Goal: Task Accomplishment & Management: Manage account settings

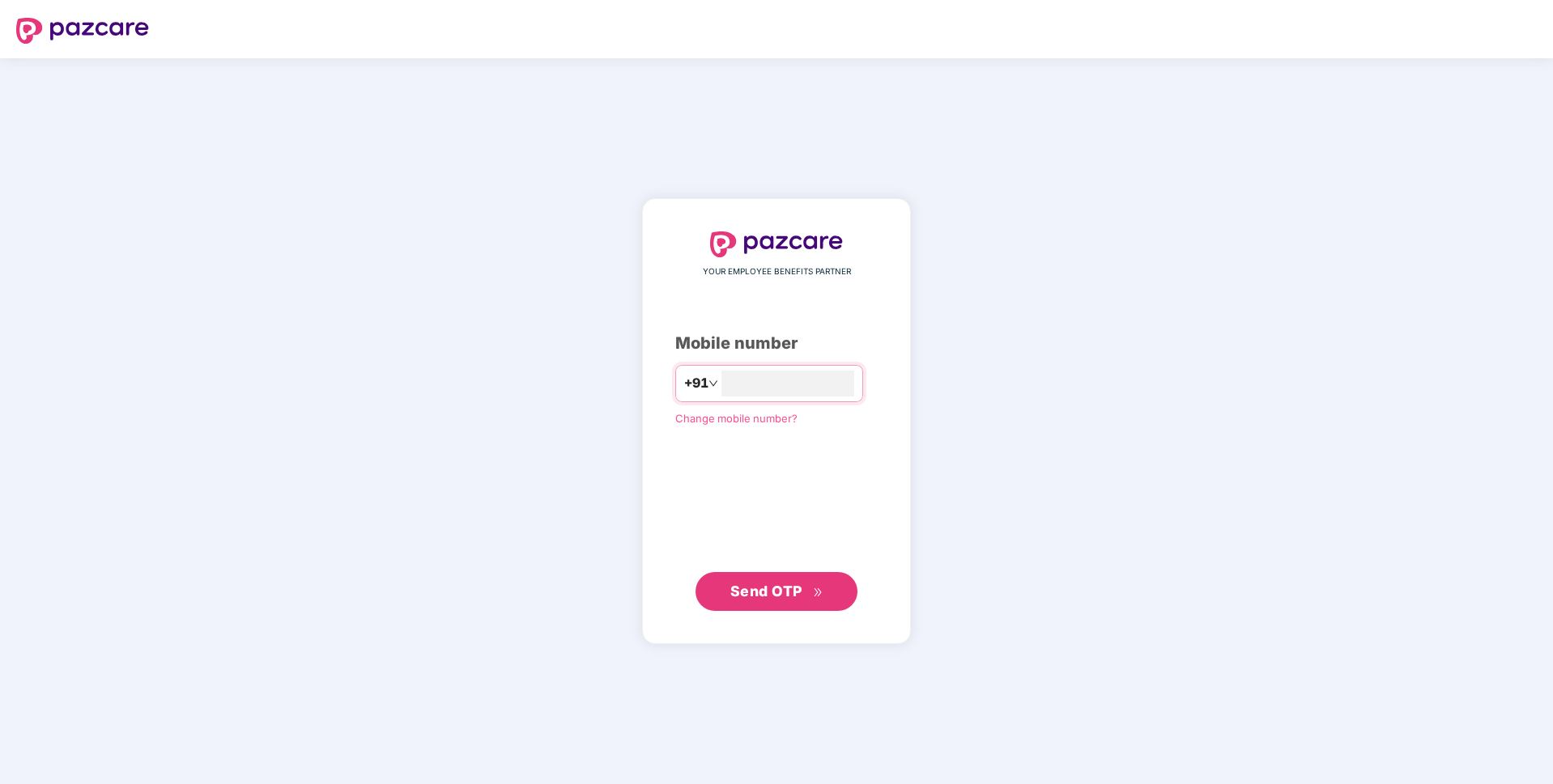
type input "**********"
click at [790, 581] on span "Send OTP" at bounding box center [776, 590] width 93 height 23
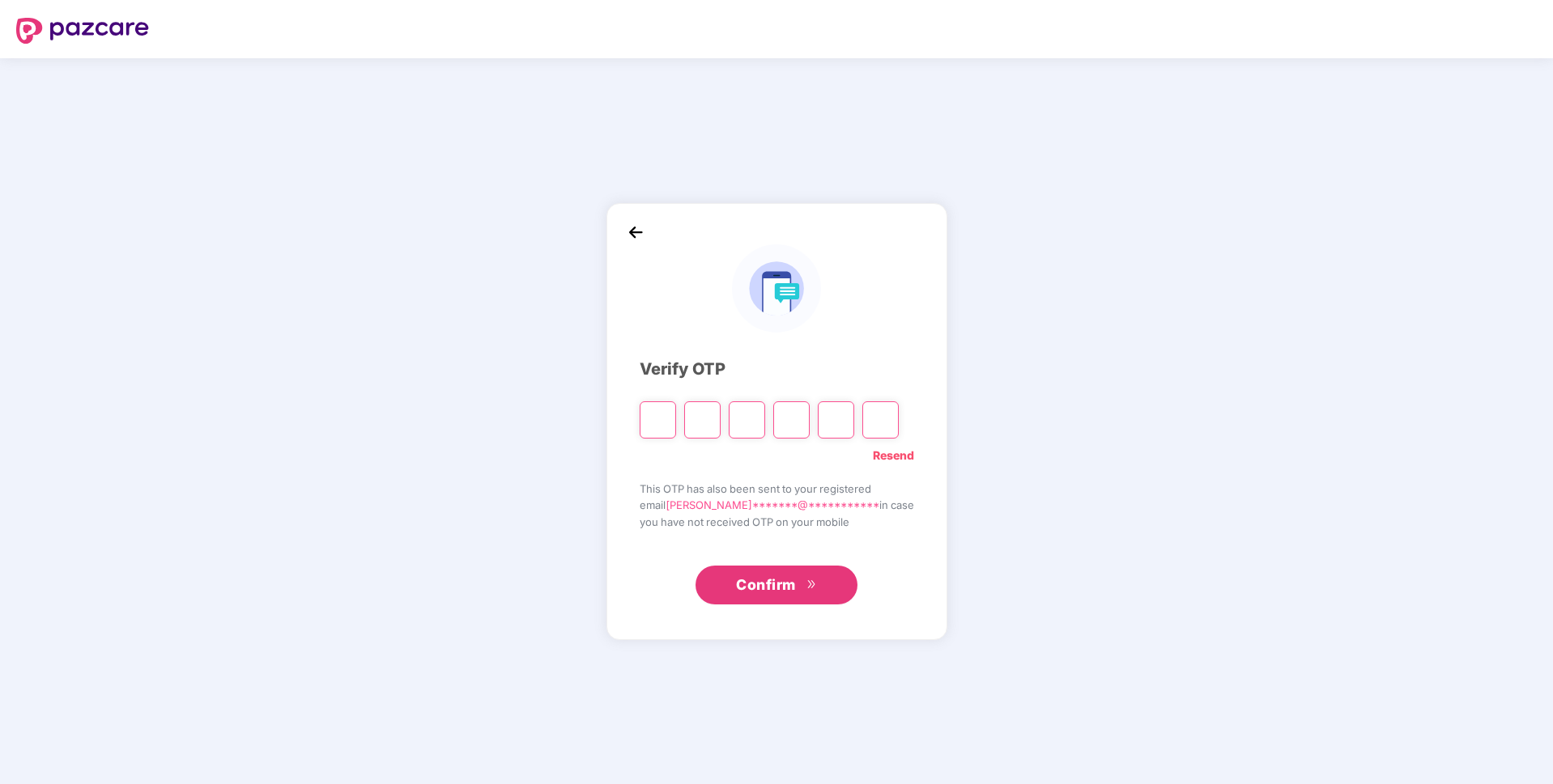
type input "*"
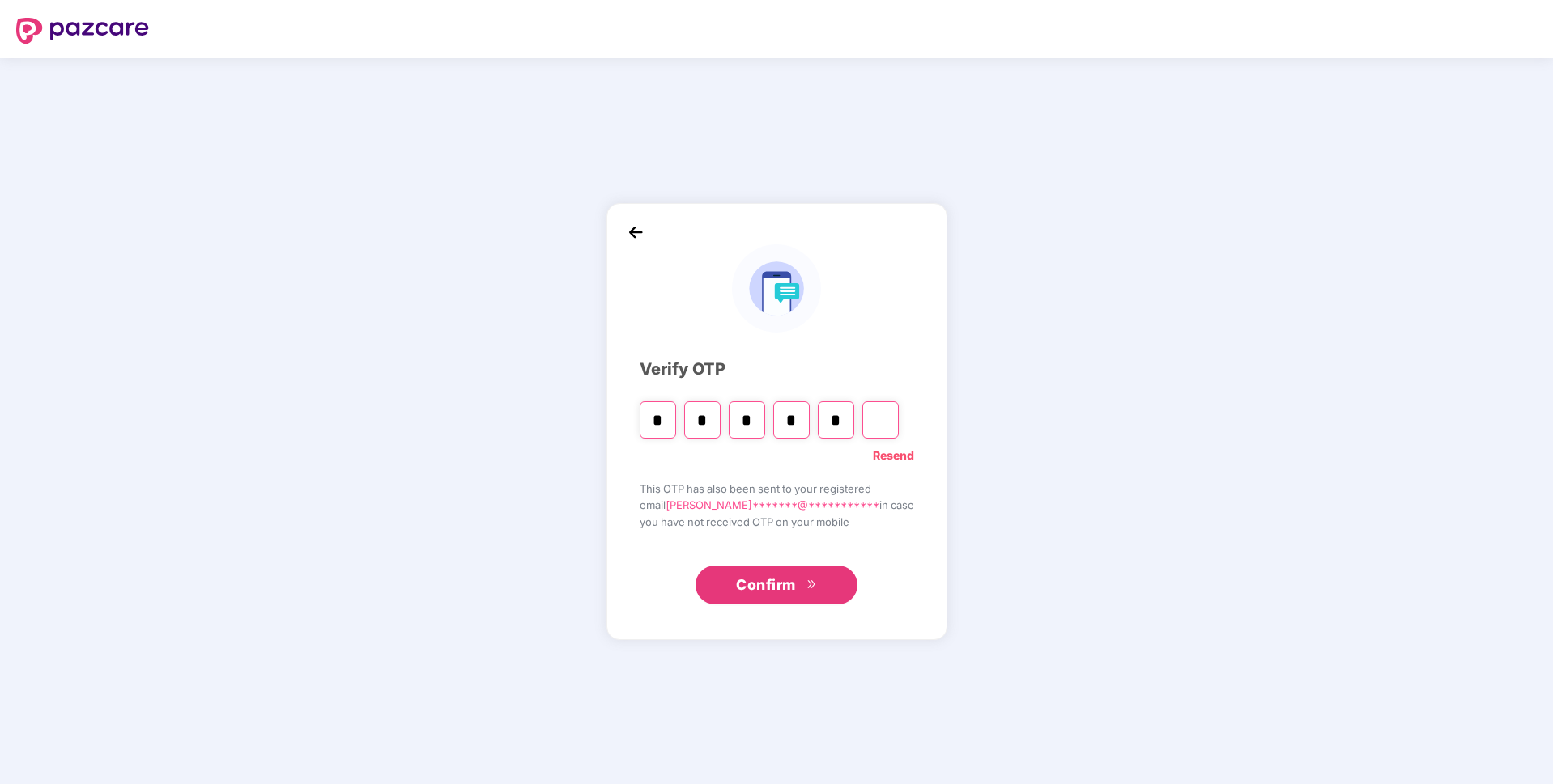
type input "*"
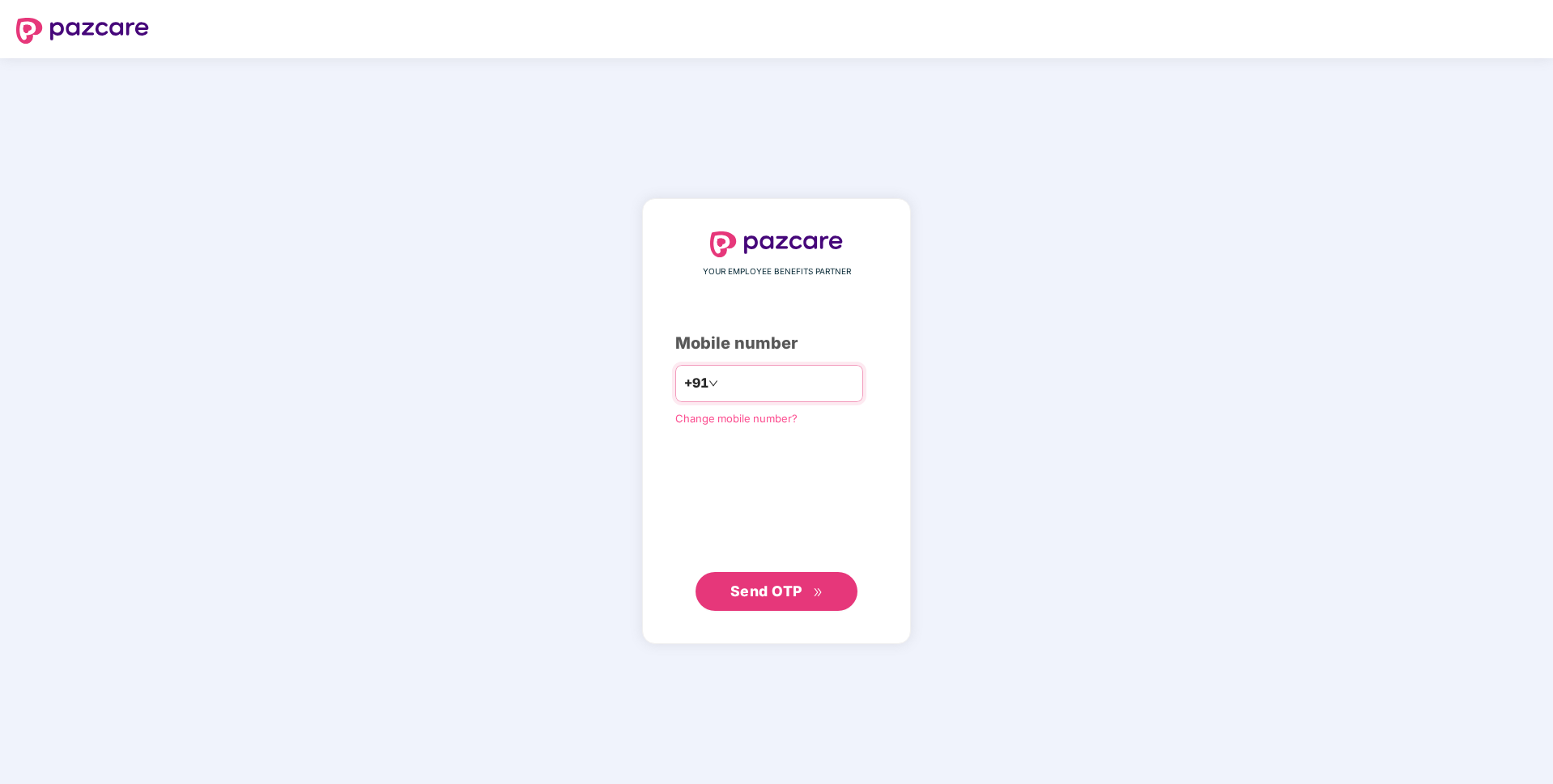
click at [761, 376] on input "number" at bounding box center [787, 383] width 132 height 26
type input "**********"
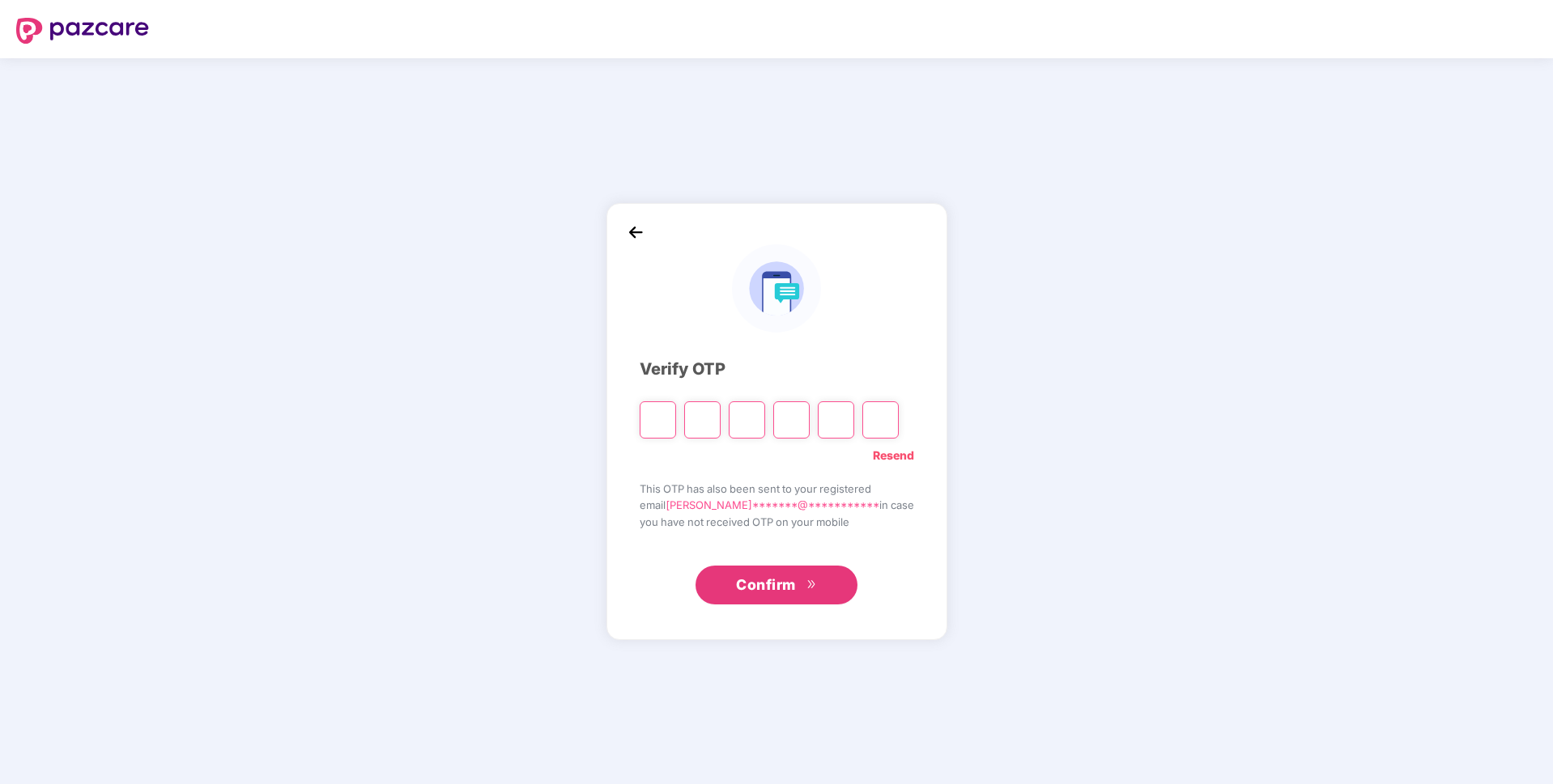
type input "*"
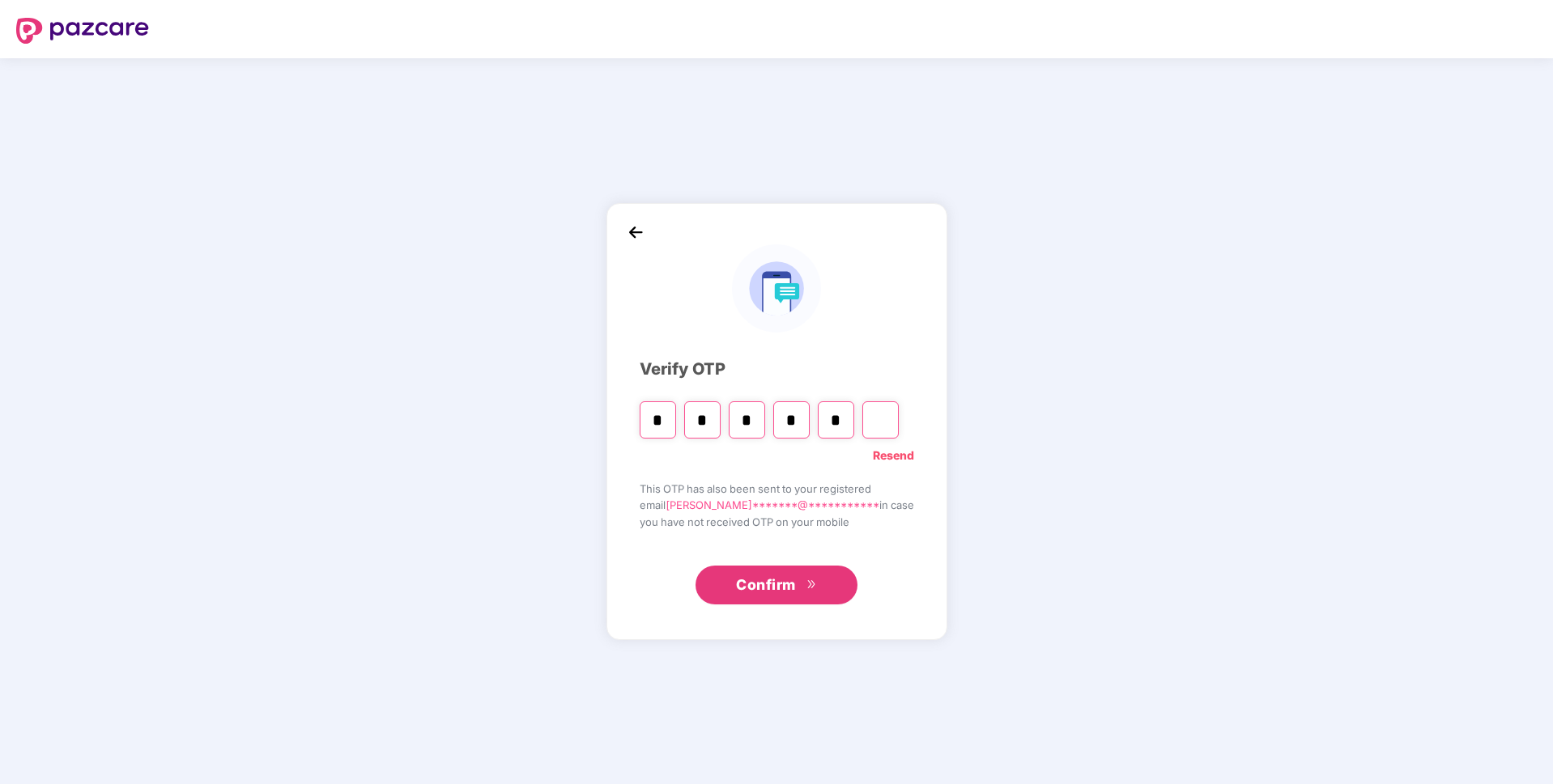
type input "*"
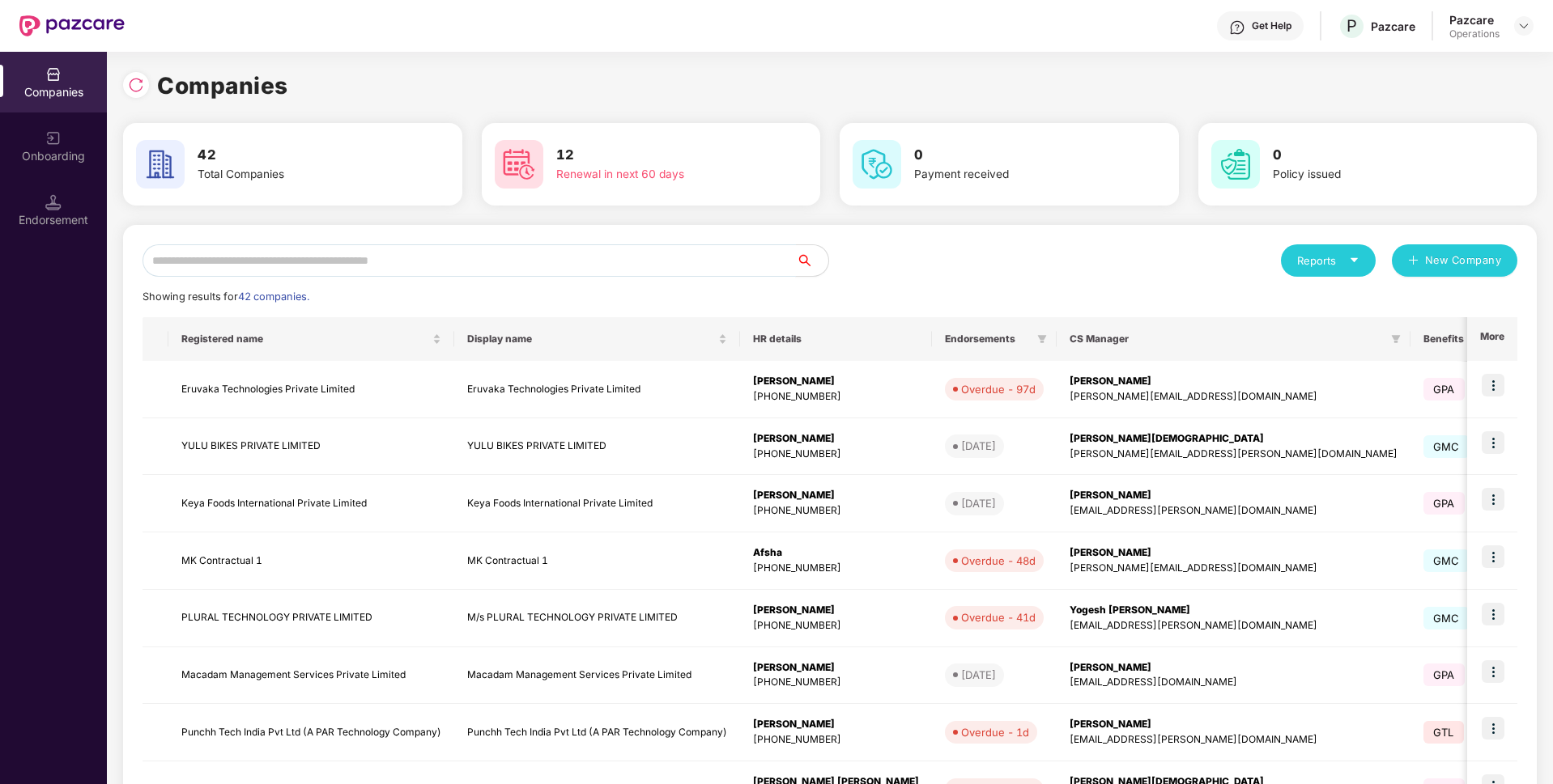
click at [484, 265] on input "text" at bounding box center [469, 261] width 653 height 33
click at [382, 242] on div "Reports New Company Showing results for 42 companies. Registered name Display n…" at bounding box center [829, 617] width 1413 height 786
click at [531, 261] on input "text" at bounding box center [469, 261] width 653 height 33
paste input "**********"
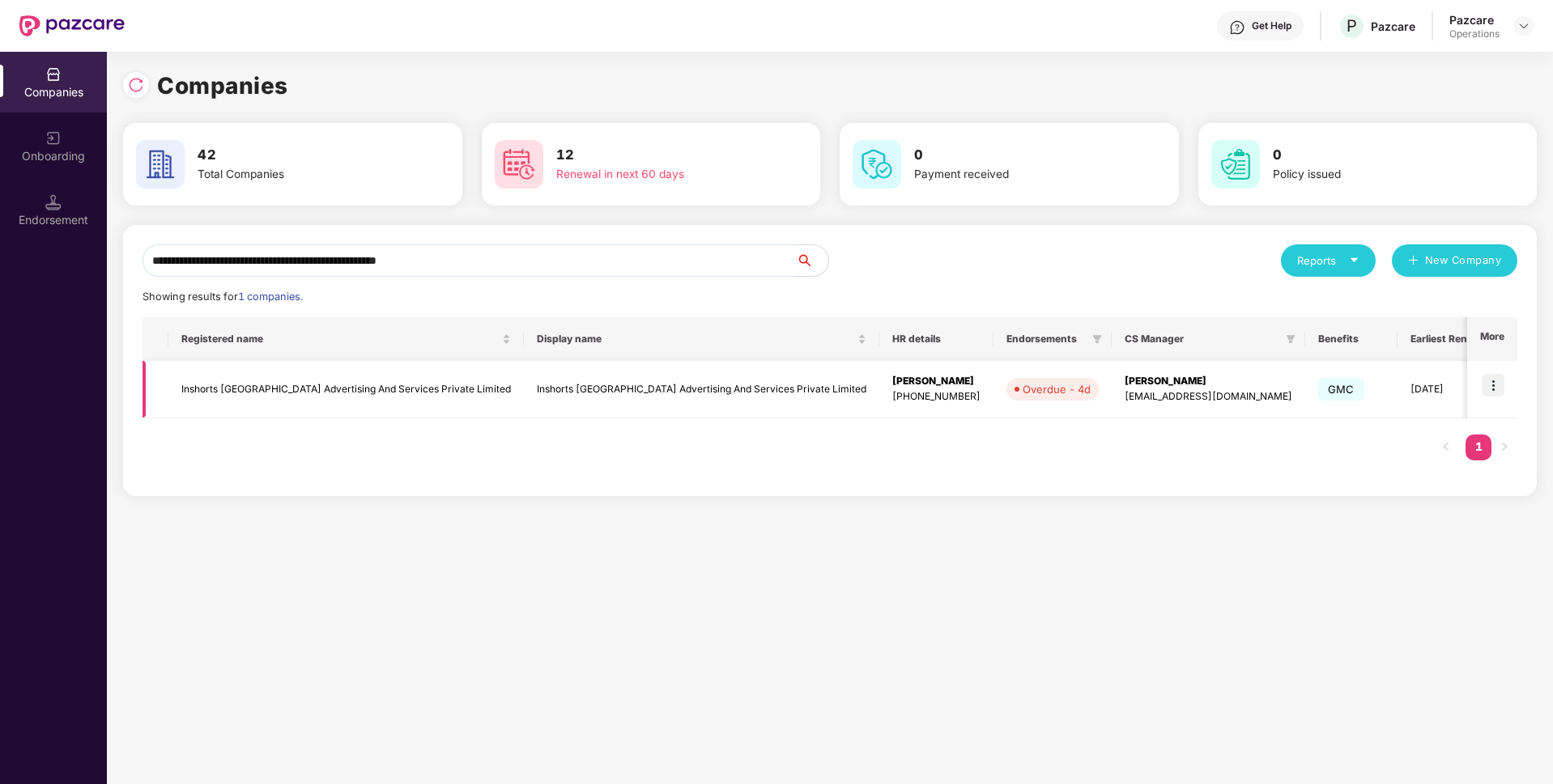
type input "**********"
click at [1492, 382] on img at bounding box center [1493, 385] width 23 height 23
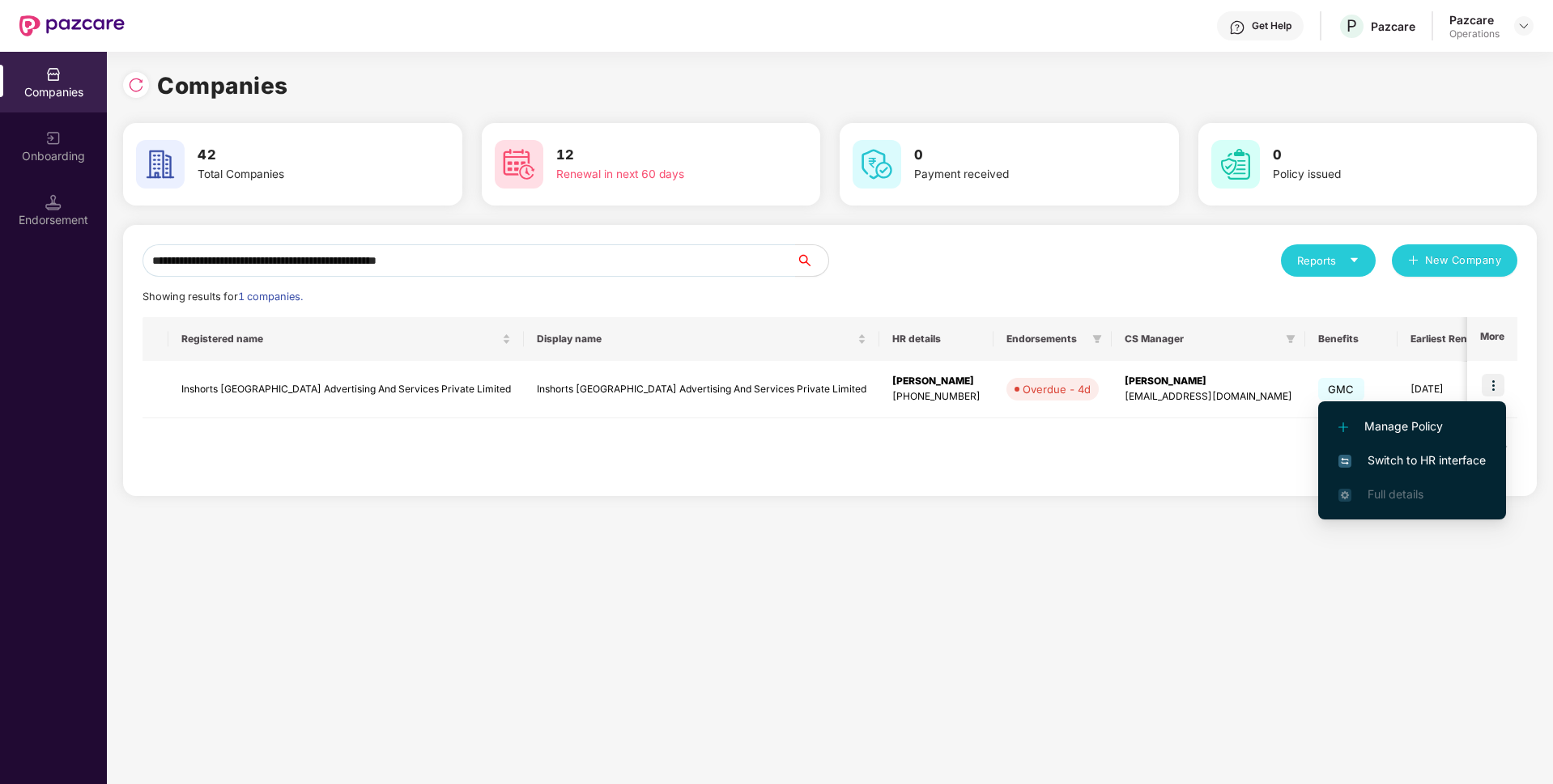
click at [1413, 464] on span "Switch to HR interface" at bounding box center [1412, 460] width 148 height 18
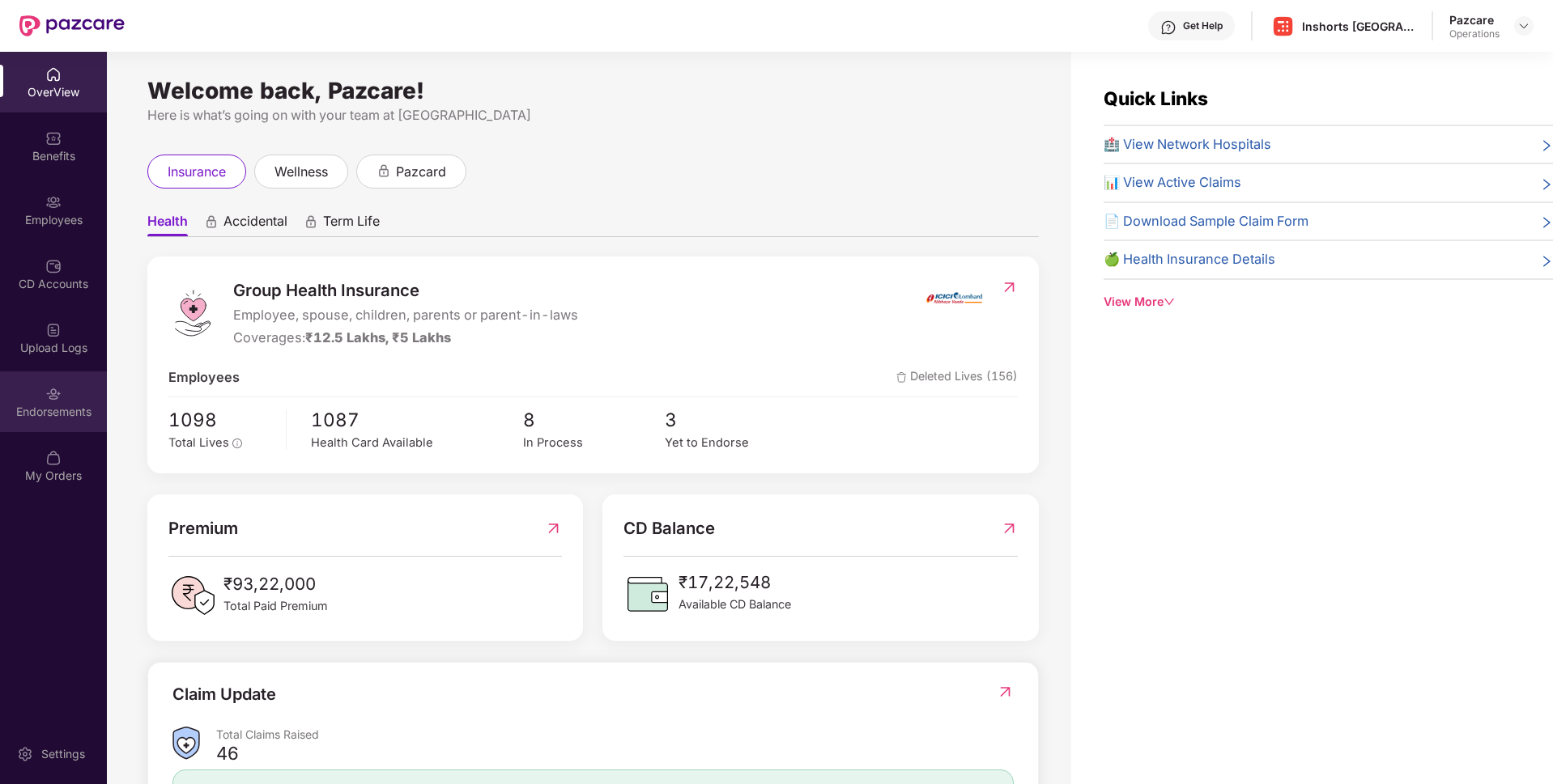
click at [55, 410] on div "Endorsements" at bounding box center [53, 412] width 106 height 16
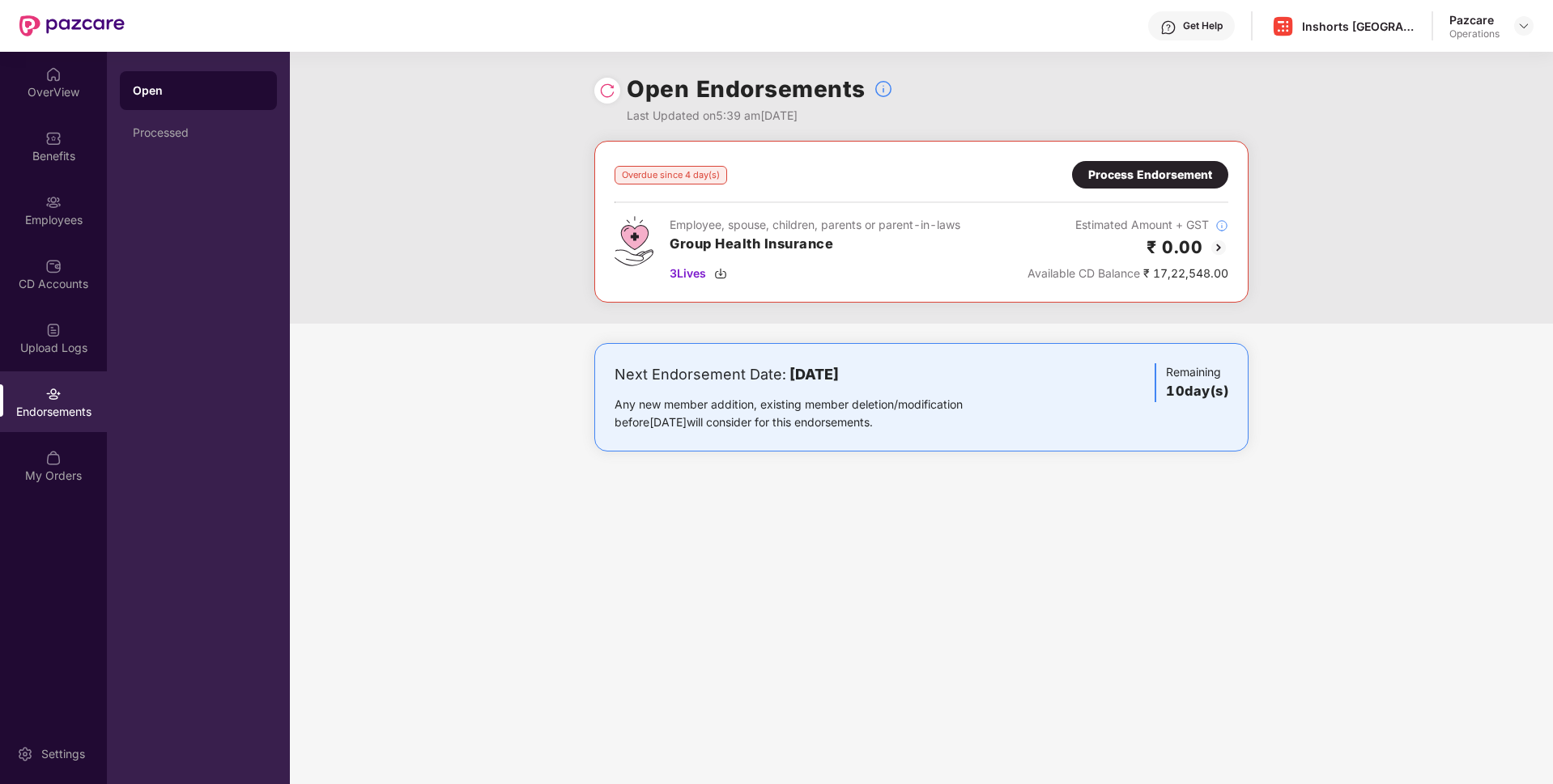
click at [1196, 176] on div "Process Endorsement" at bounding box center [1150, 174] width 124 height 18
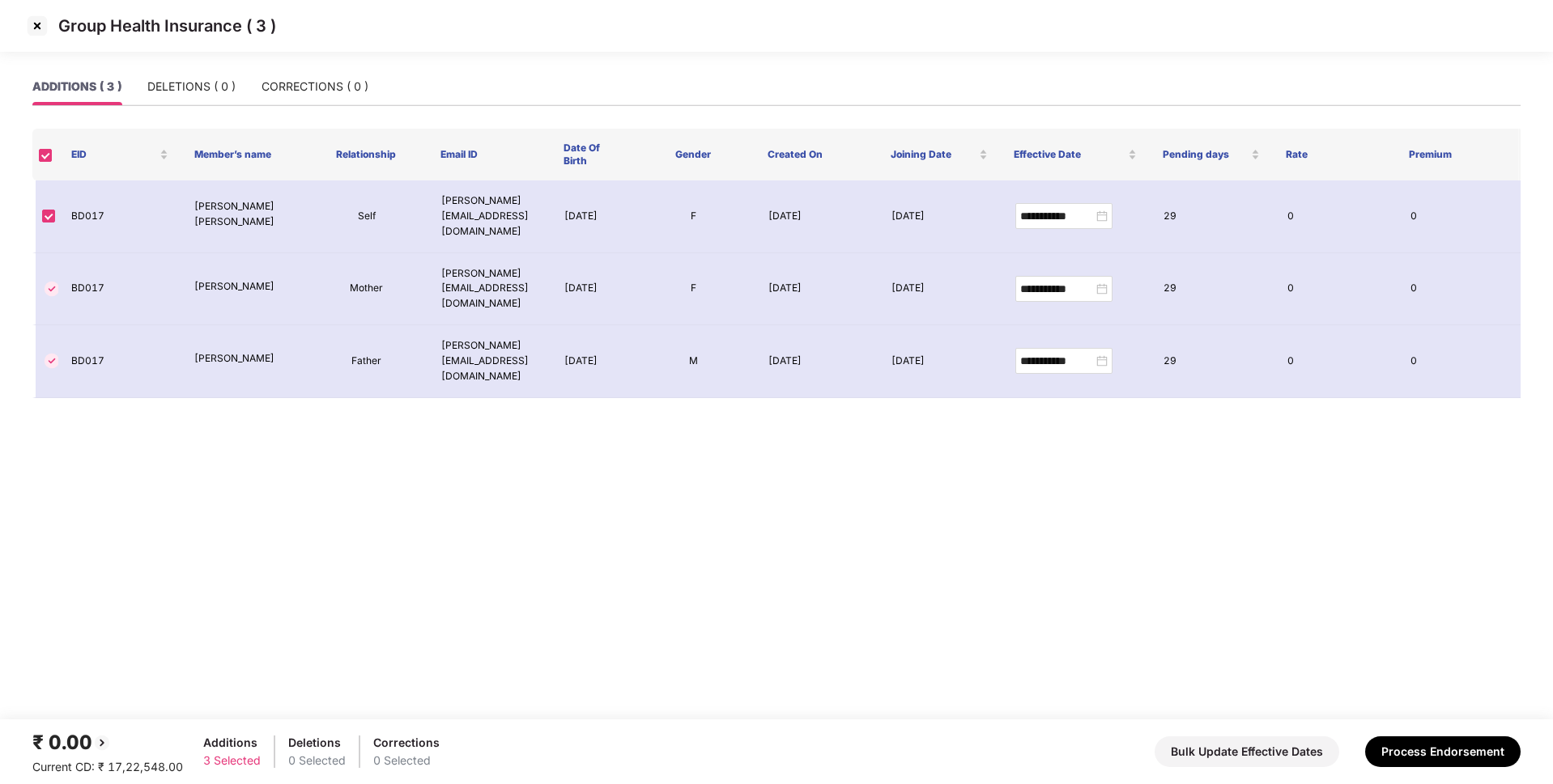
click at [35, 29] on img at bounding box center [37, 25] width 26 height 26
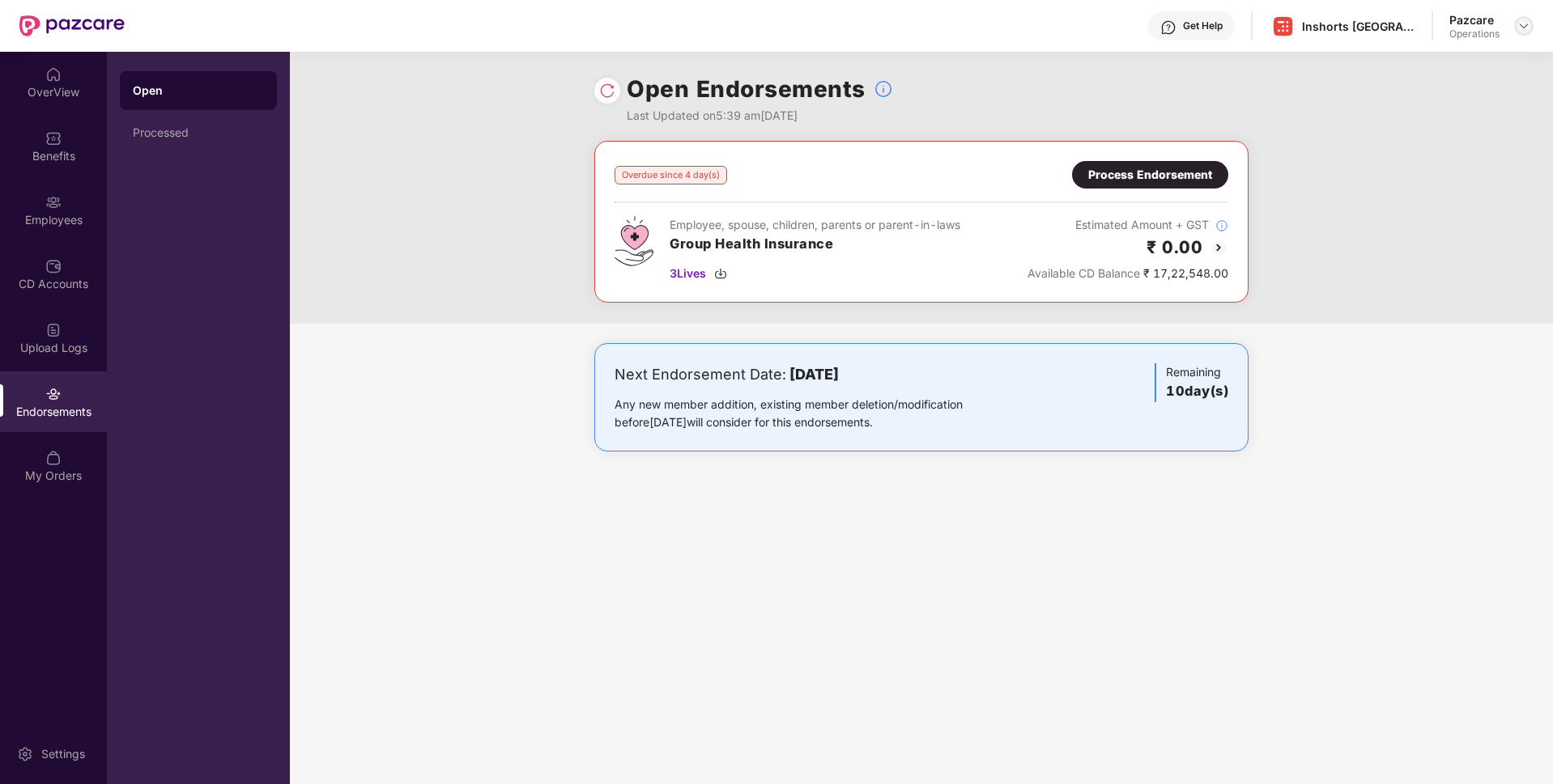
click at [1530, 33] on div at bounding box center [1523, 25] width 19 height 19
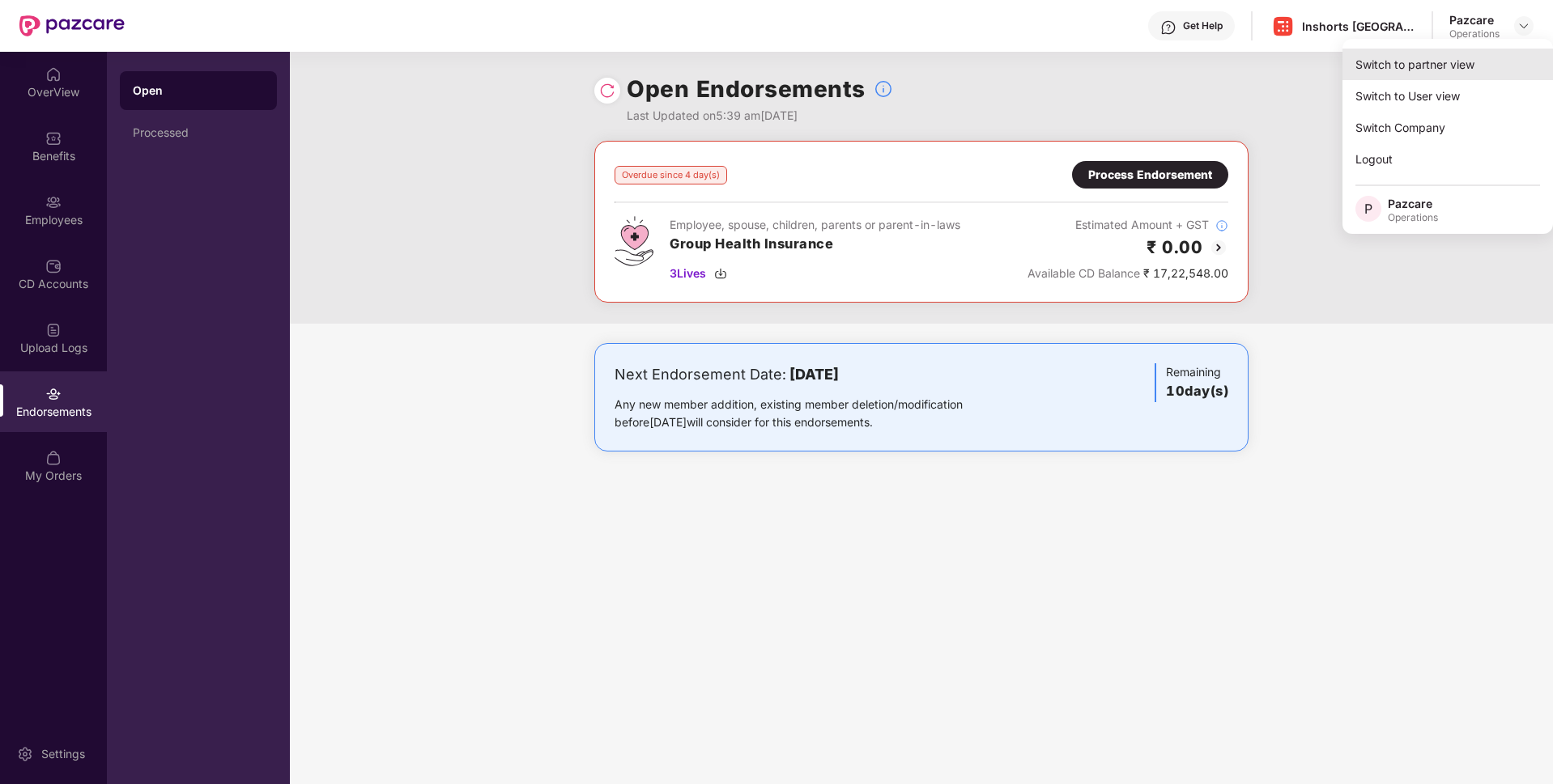
click at [1435, 59] on div "Switch to partner view" at bounding box center [1447, 65] width 210 height 32
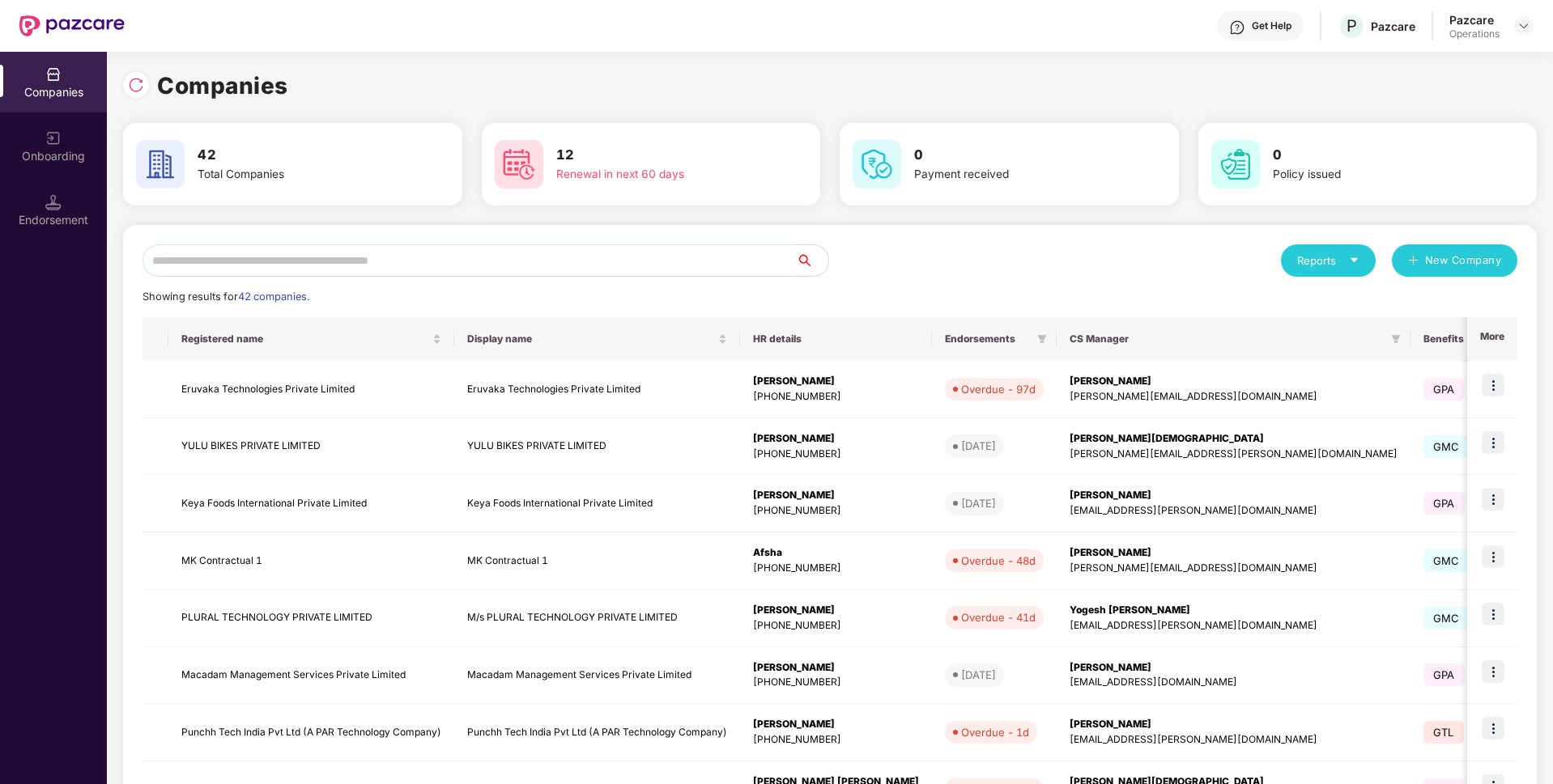
click at [503, 267] on input "text" at bounding box center [469, 261] width 653 height 33
paste input "**********"
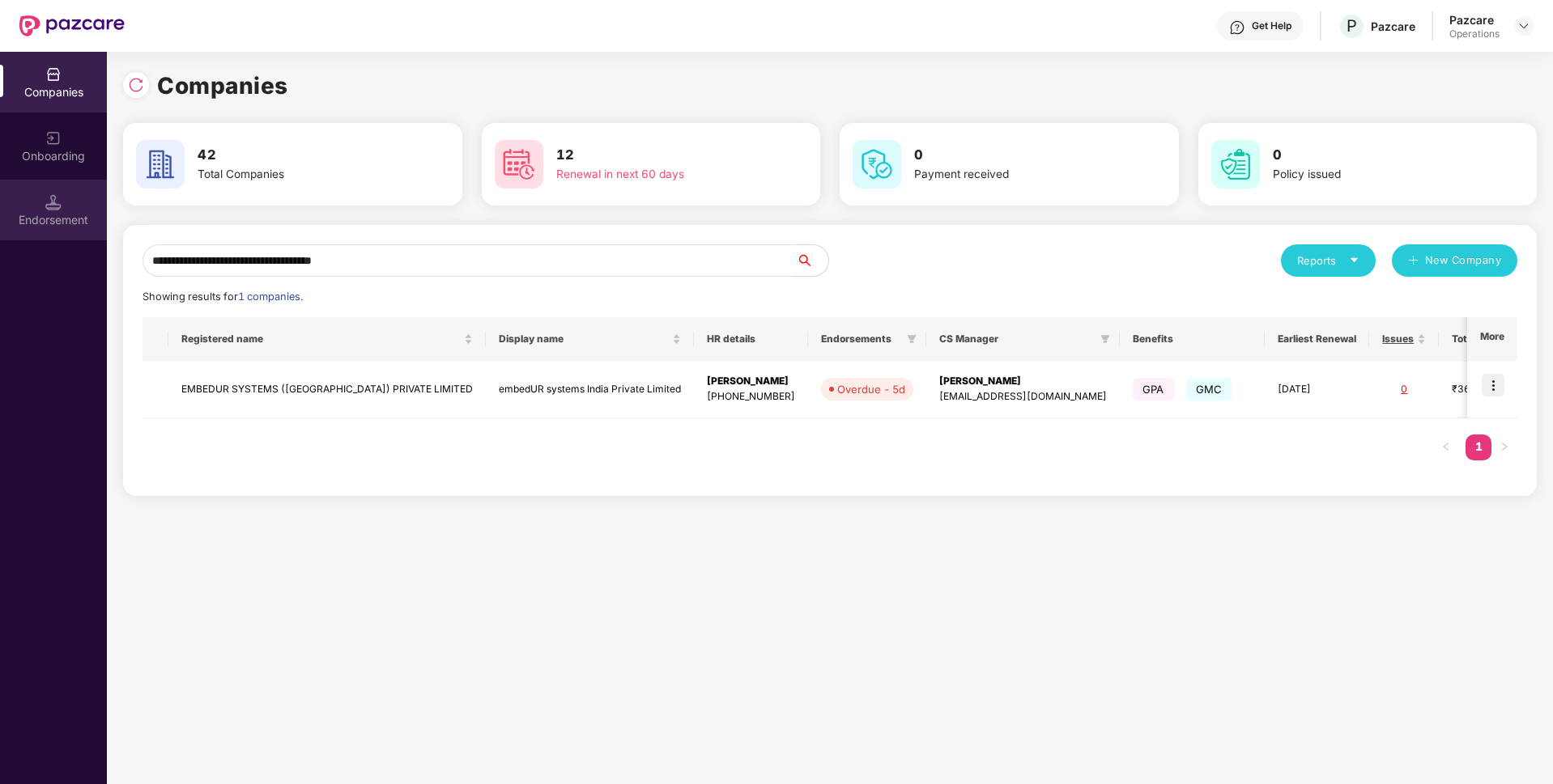
drag, startPoint x: 420, startPoint y: 259, endPoint x: 13, endPoint y: 201, distance: 411.1
click at [13, 201] on div "**********" at bounding box center [776, 418] width 1553 height 733
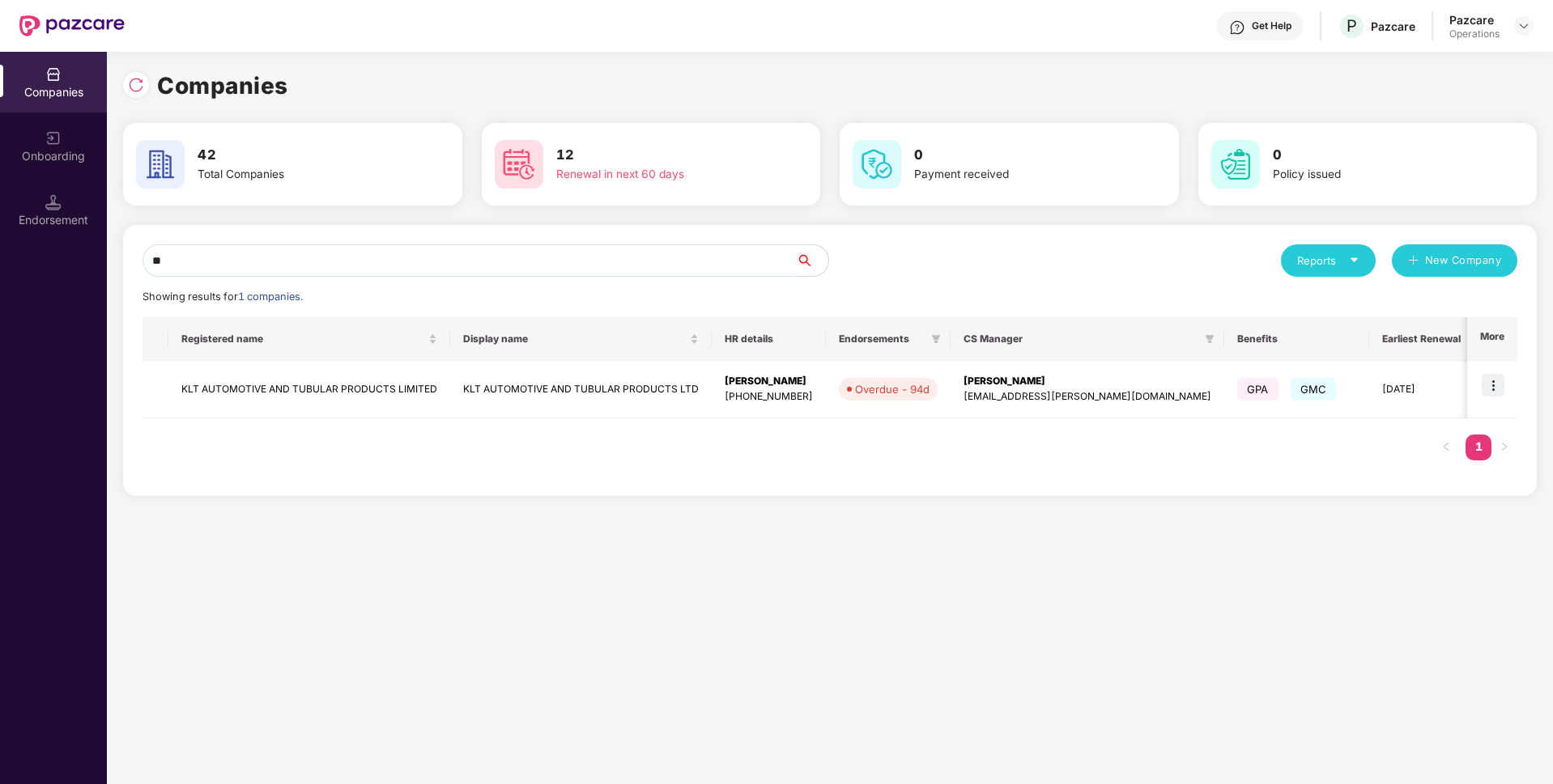
type input "*"
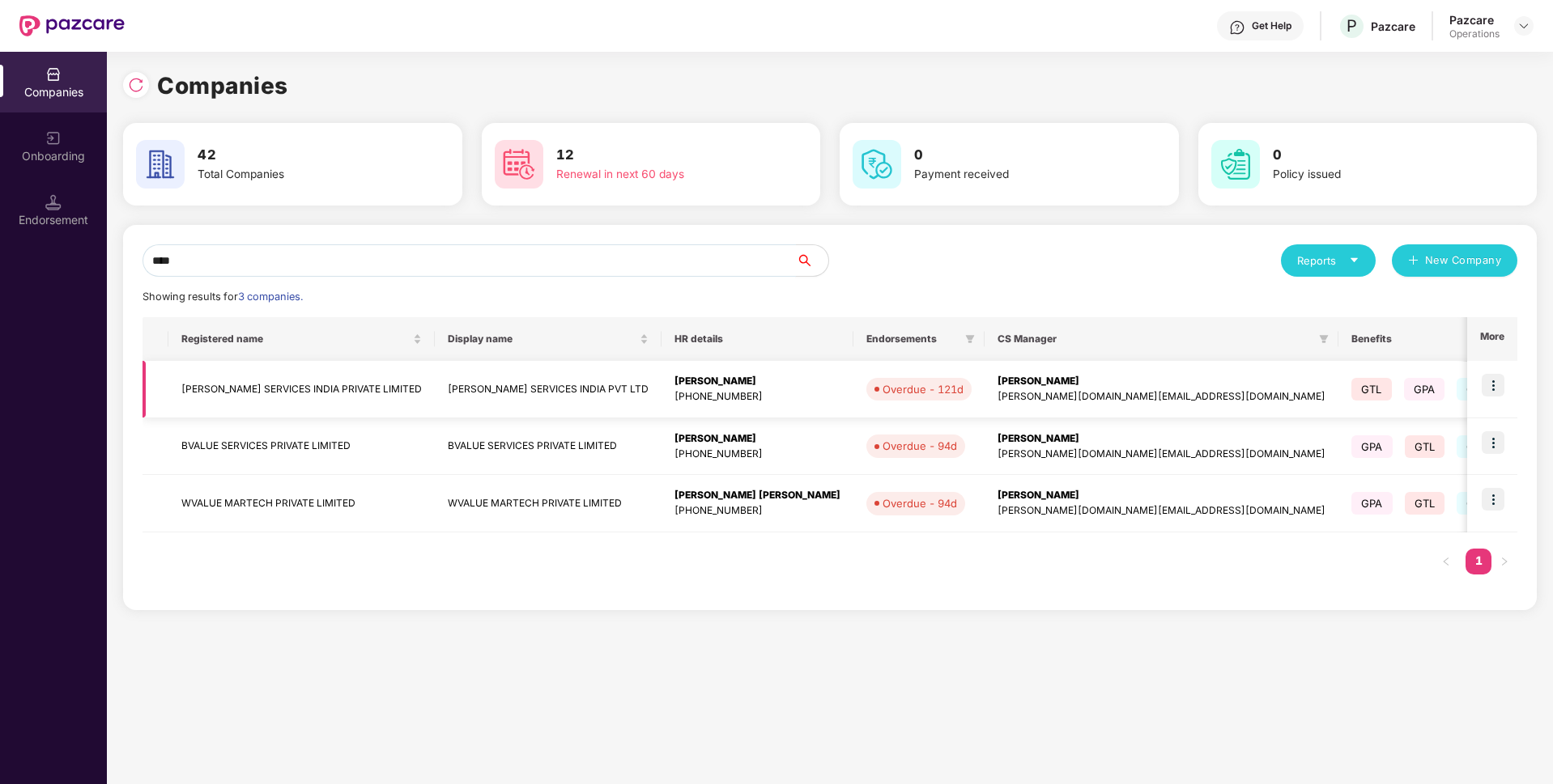
type input "****"
click at [1488, 383] on img at bounding box center [1493, 385] width 23 height 23
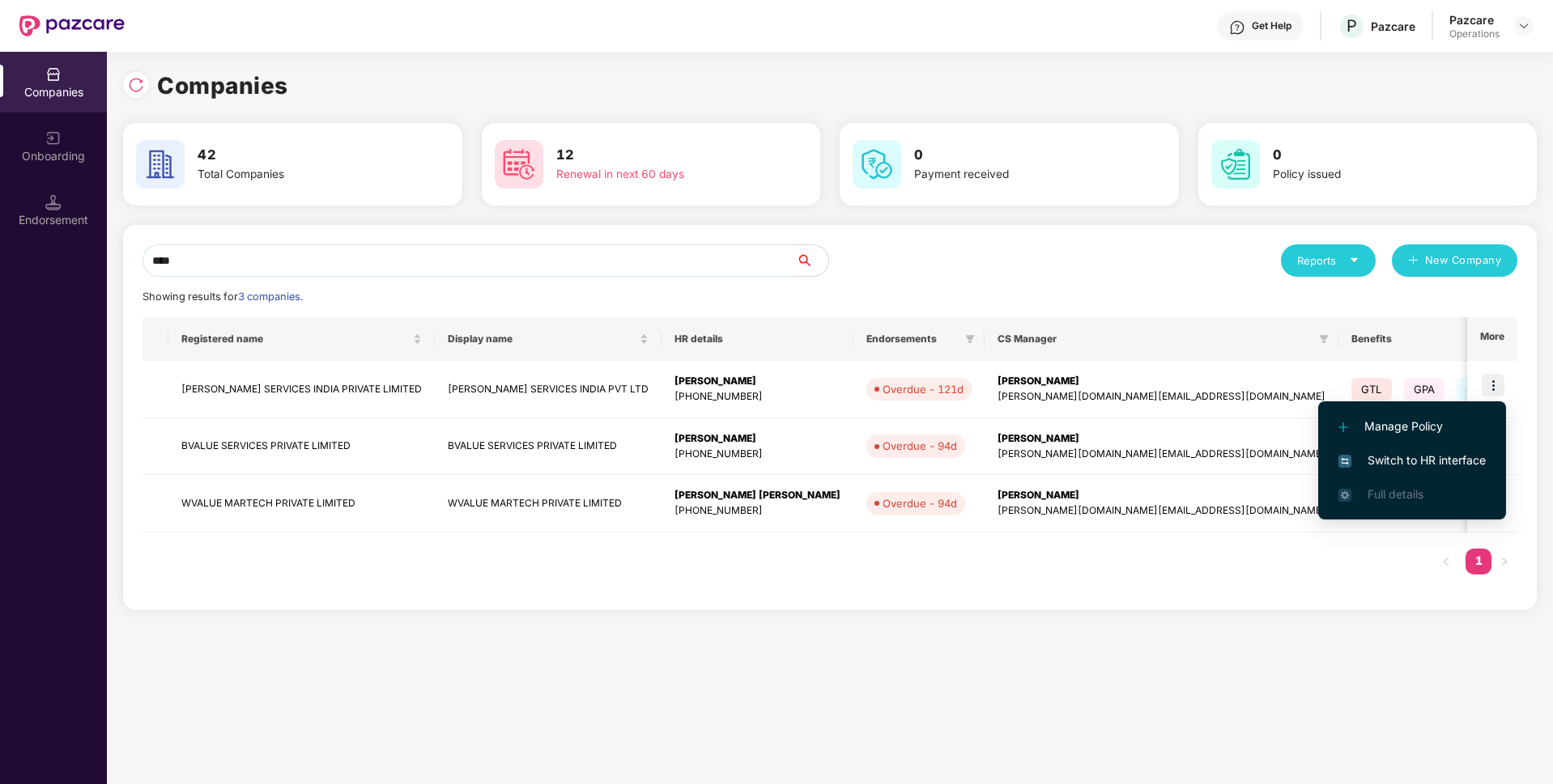
click at [1426, 465] on span "Switch to HR interface" at bounding box center [1412, 460] width 148 height 18
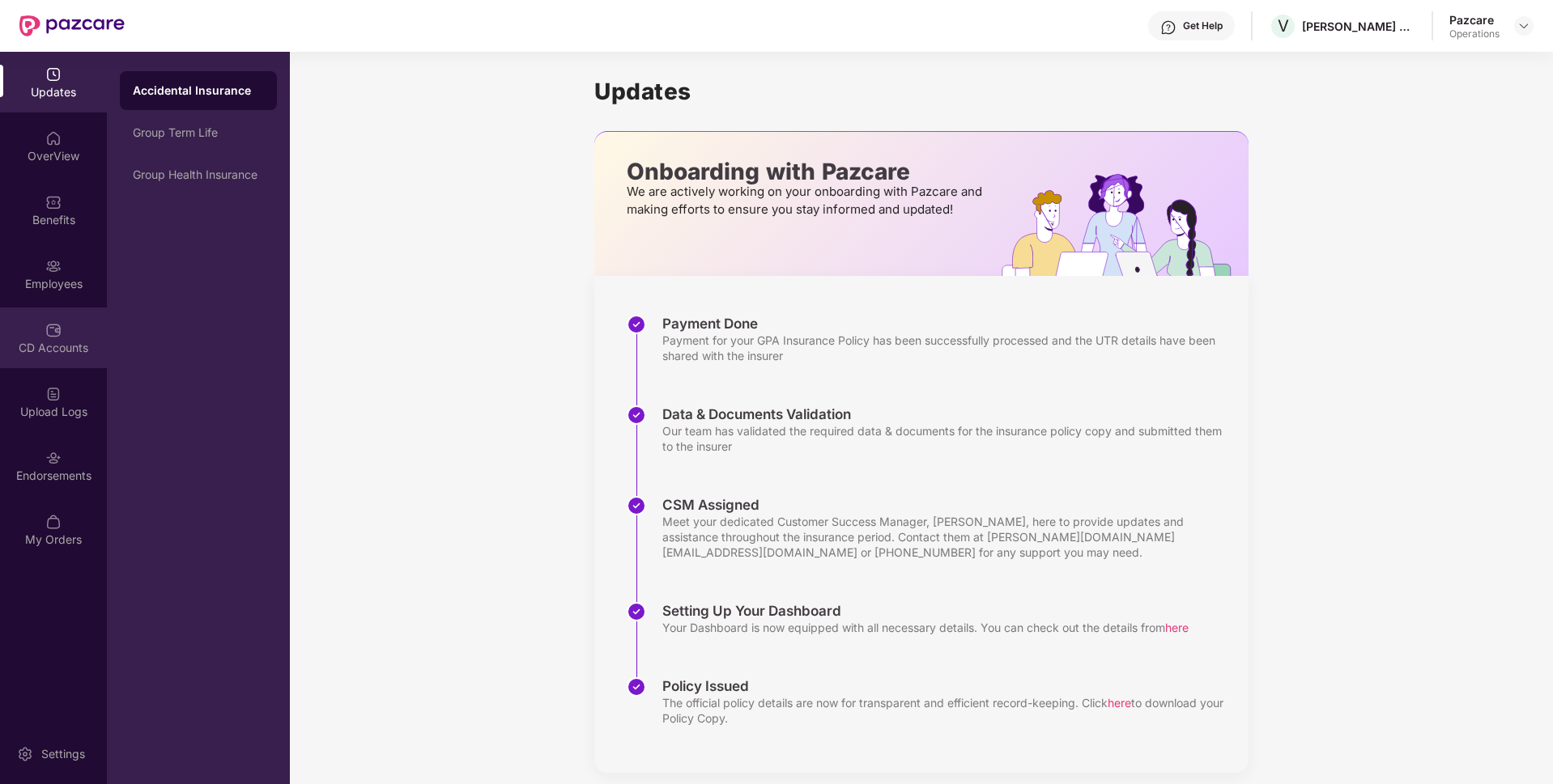
click at [69, 340] on div "CD Accounts" at bounding box center [53, 347] width 106 height 16
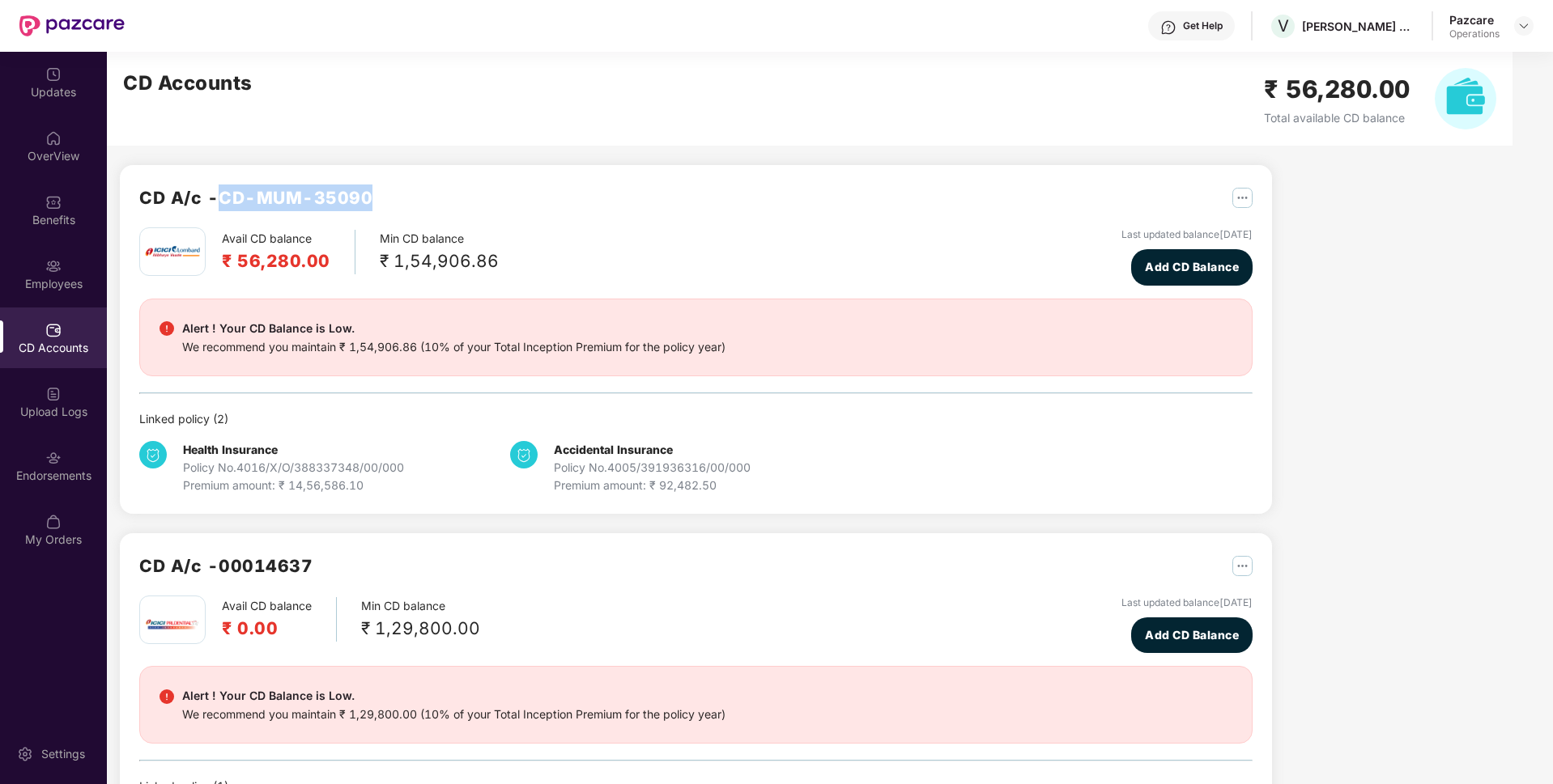
drag, startPoint x: 377, startPoint y: 199, endPoint x: 227, endPoint y: 199, distance: 150.0
click at [227, 199] on div "CD A/c - CD-MUM-35090" at bounding box center [695, 205] width 1113 height 43
copy h2 "CD-MUM-35090"
click at [91, 285] on div "Employees" at bounding box center [53, 283] width 106 height 16
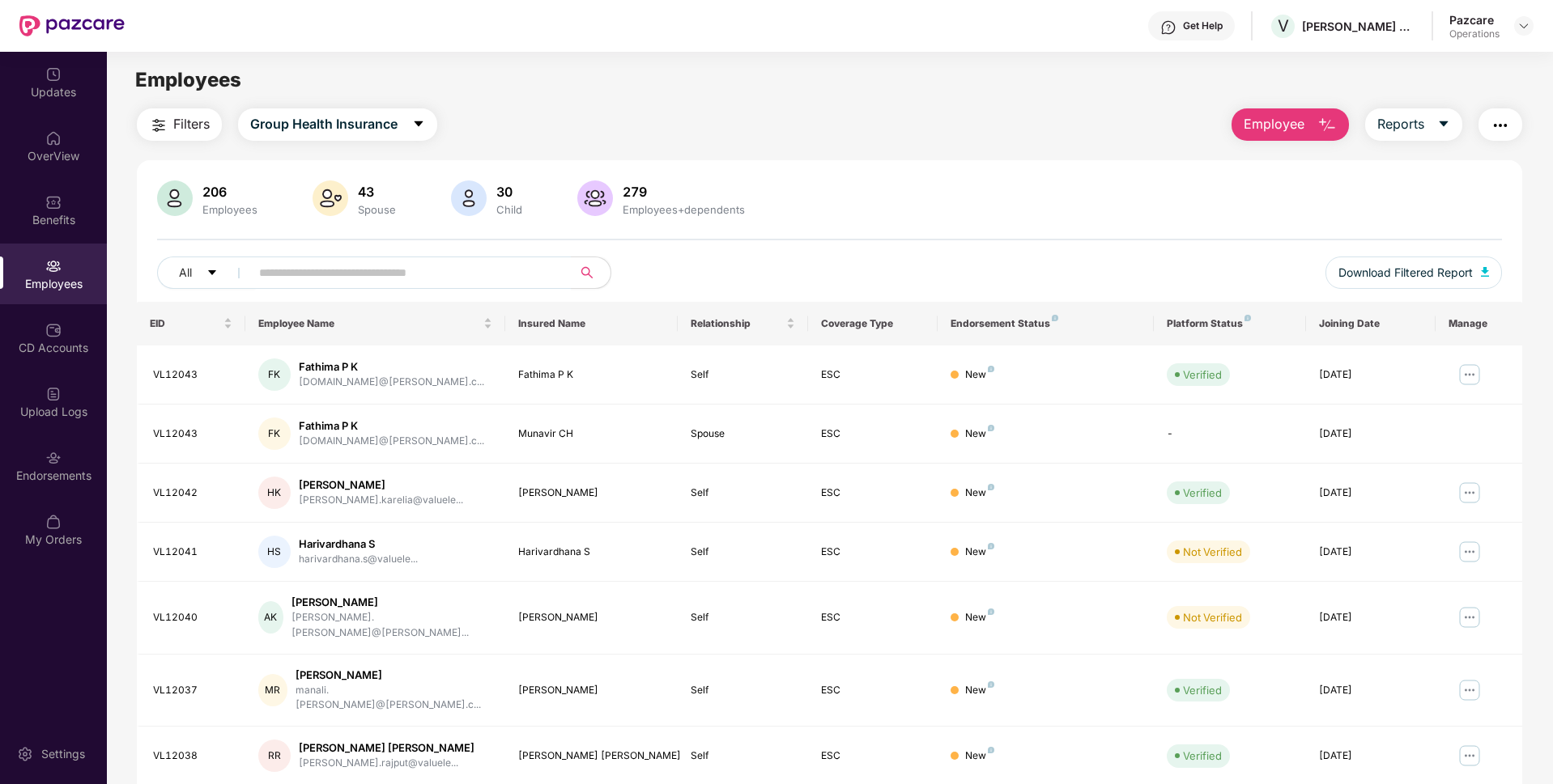
click at [1490, 130] on img "button" at bounding box center [1499, 125] width 19 height 19
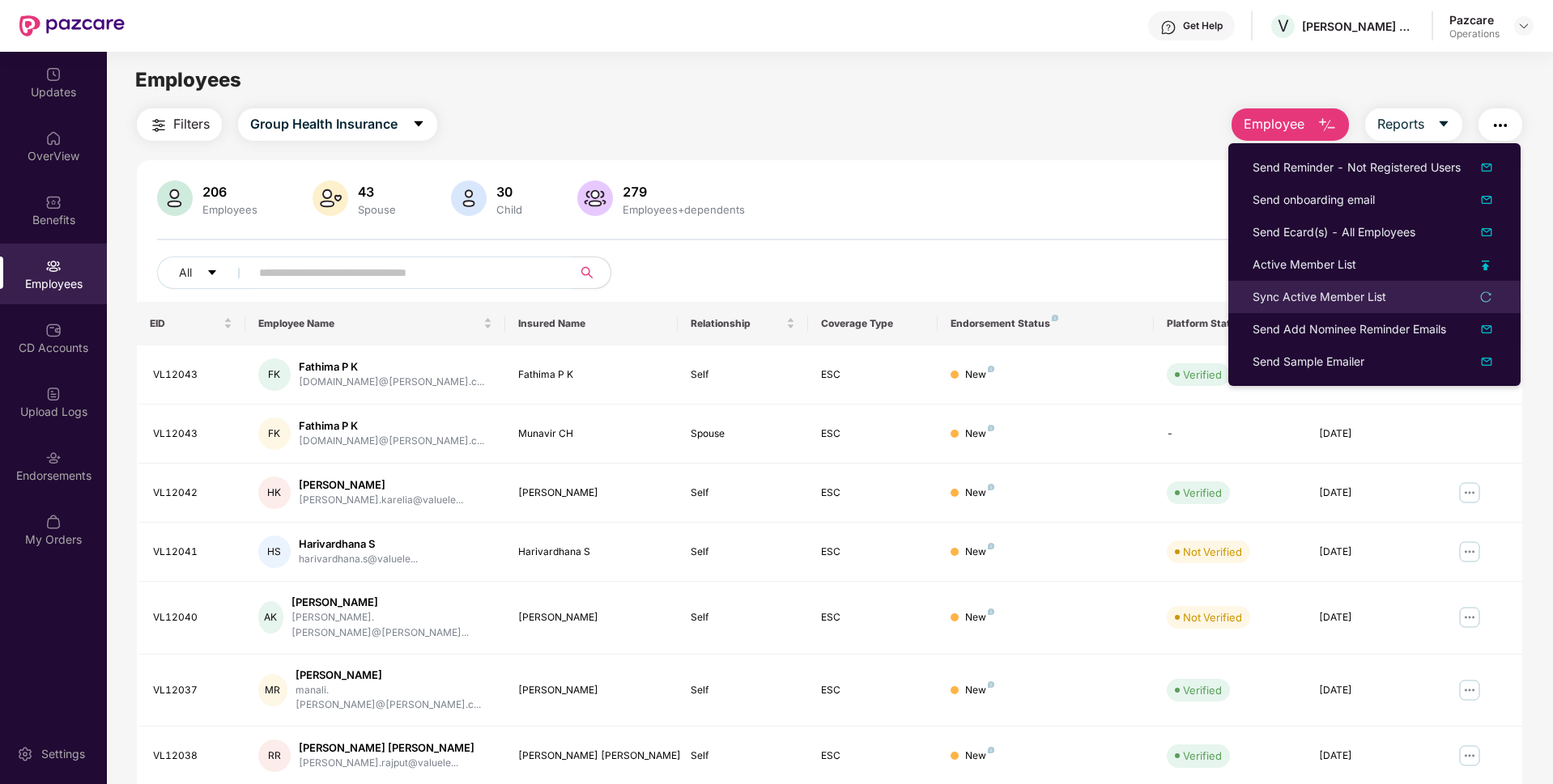
click at [1291, 297] on div "Sync Active Member List" at bounding box center [1318, 297] width 133 height 18
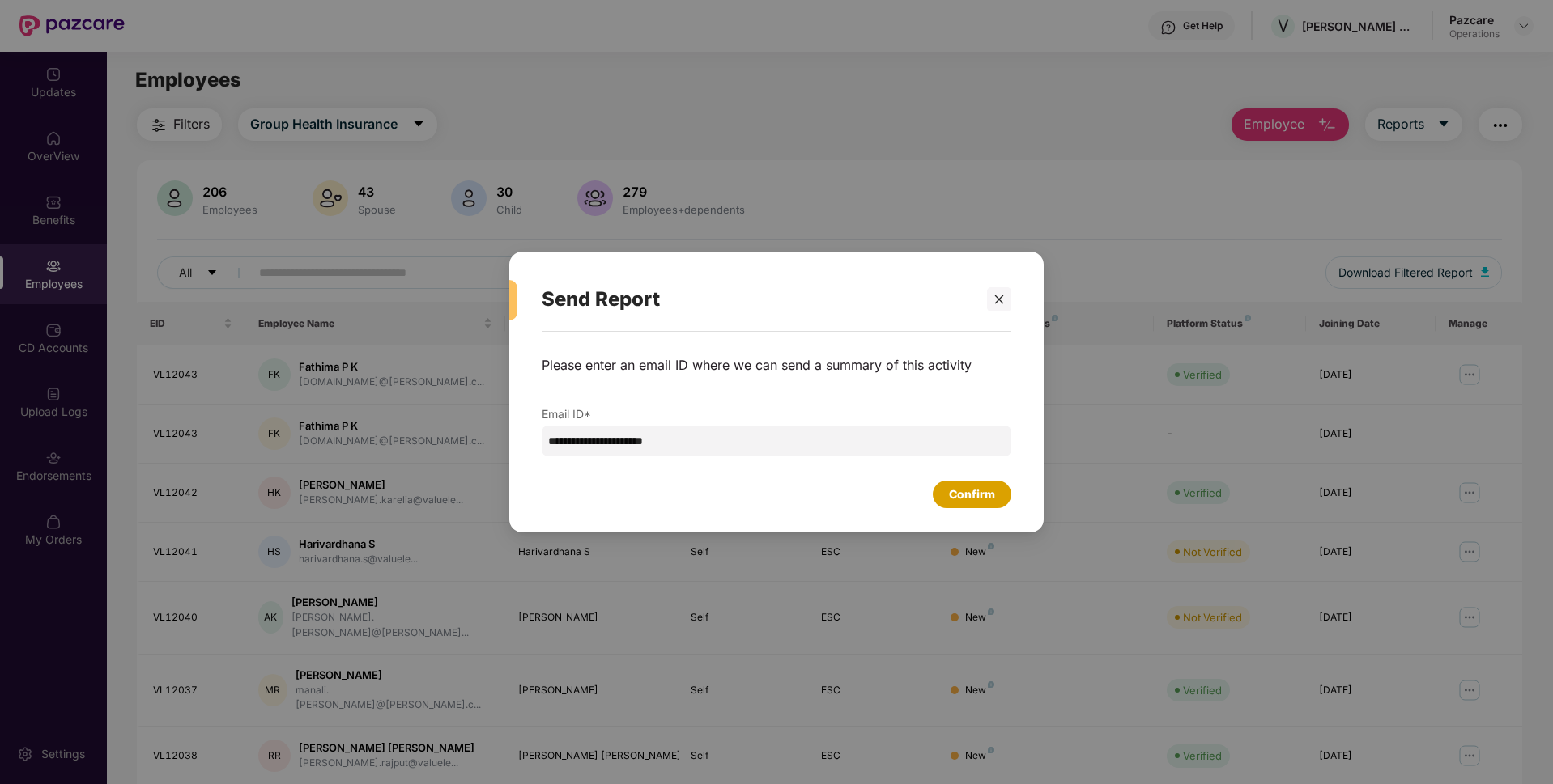
click at [958, 506] on div "Confirm" at bounding box center [972, 494] width 79 height 28
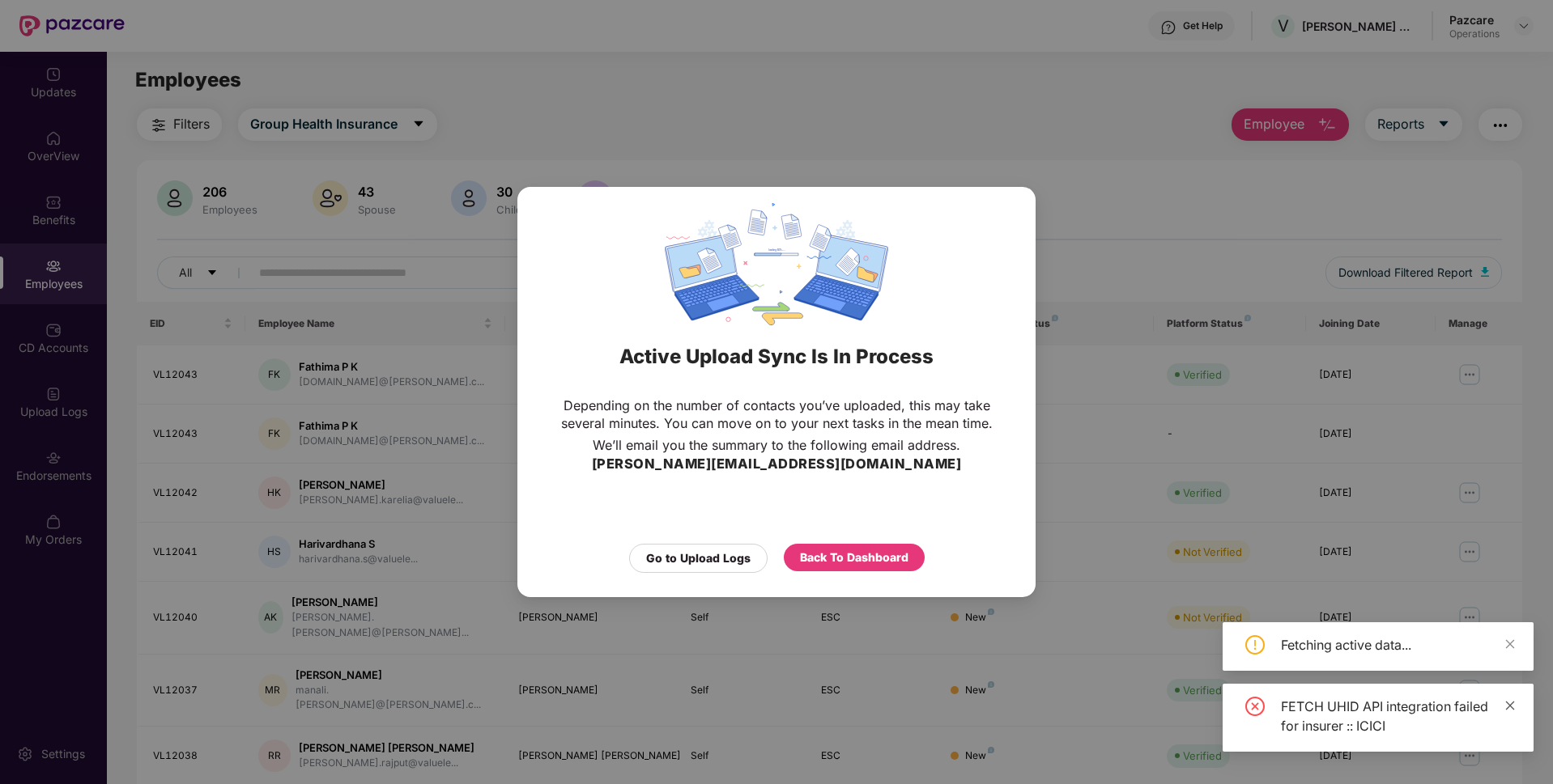
click at [1510, 708] on icon "close" at bounding box center [1510, 706] width 12 height 12
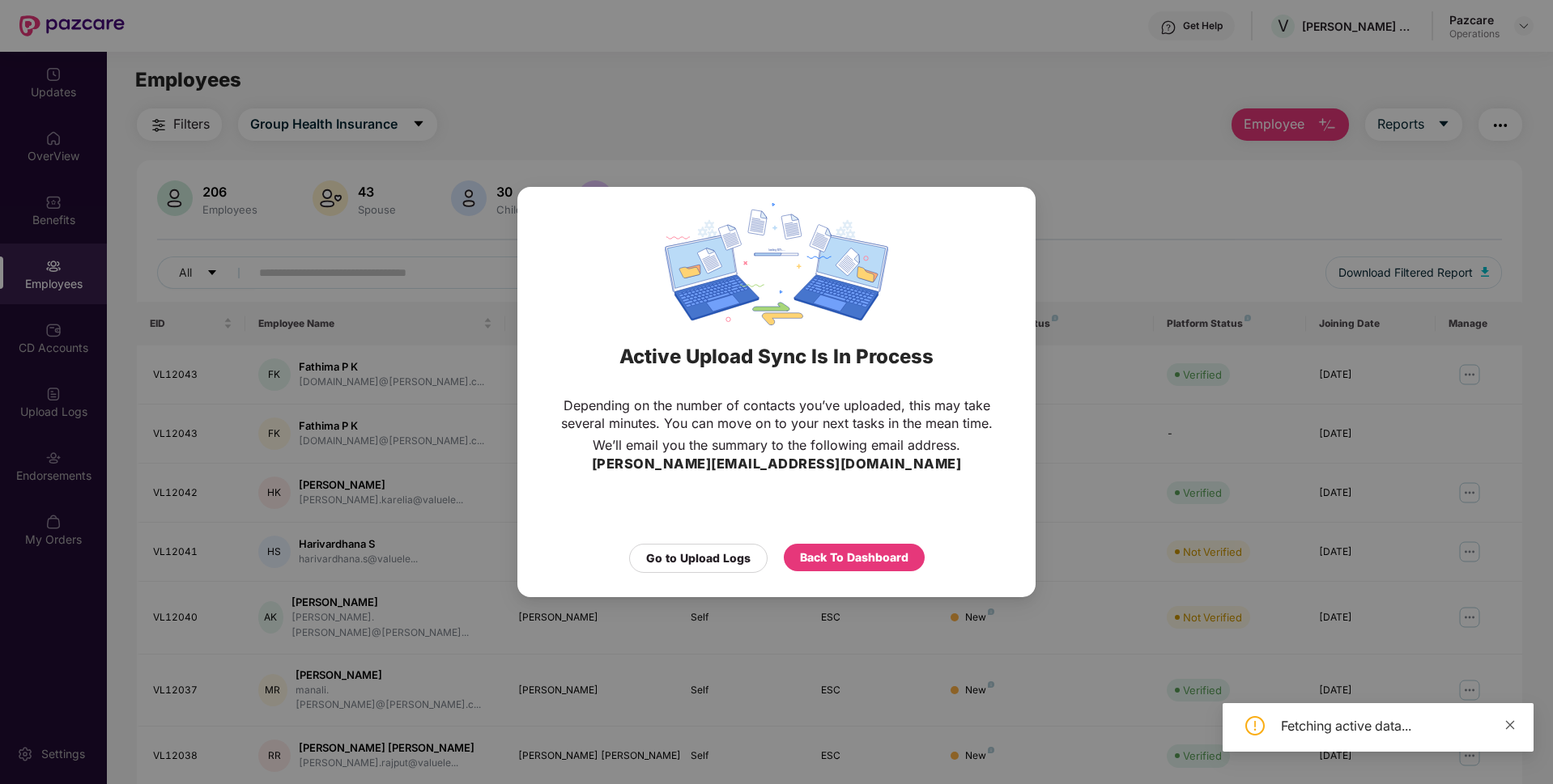
click at [1508, 730] on icon "close" at bounding box center [1510, 725] width 12 height 12
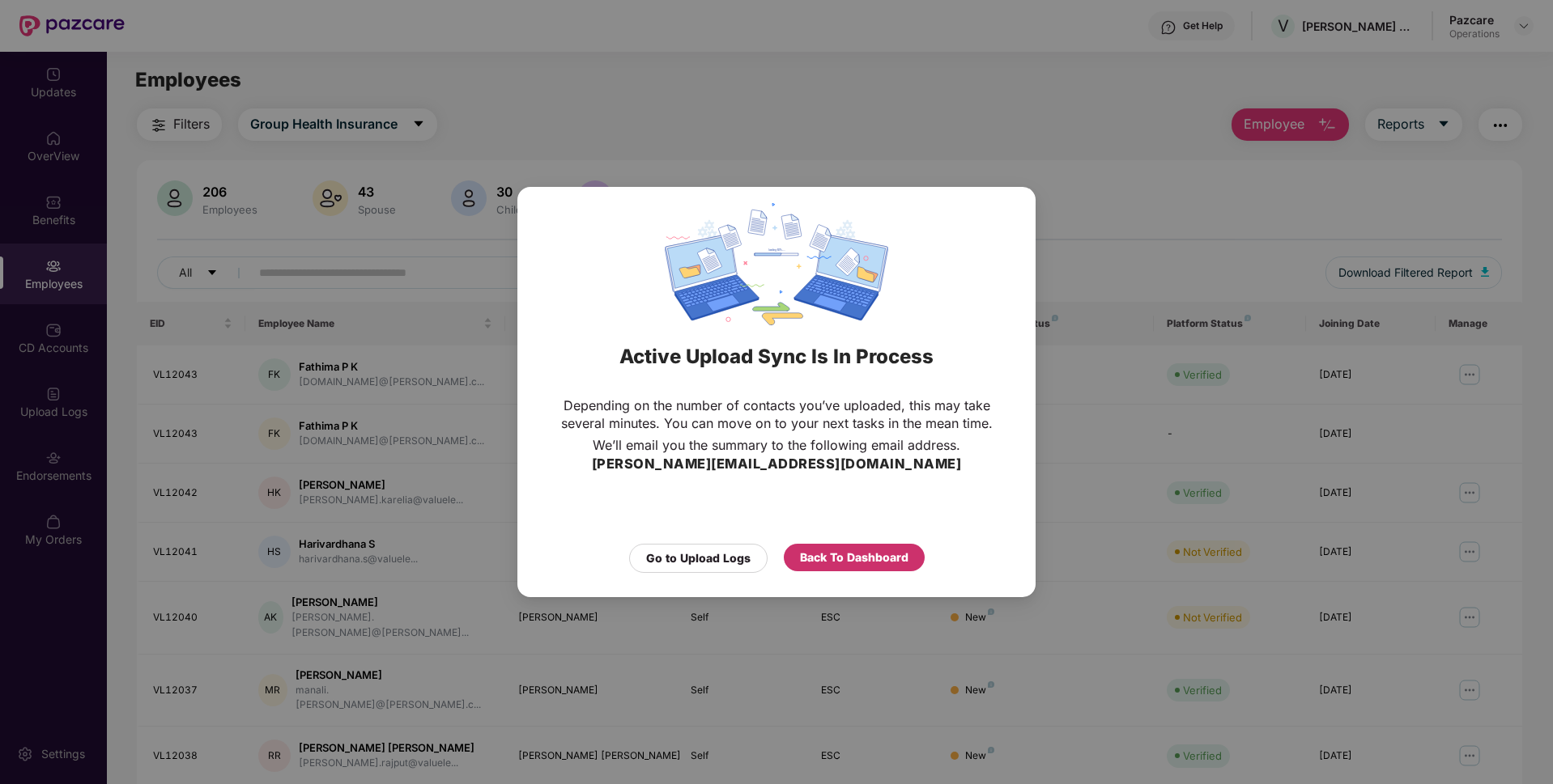
click at [887, 553] on div "Back To Dashboard" at bounding box center [854, 558] width 108 height 18
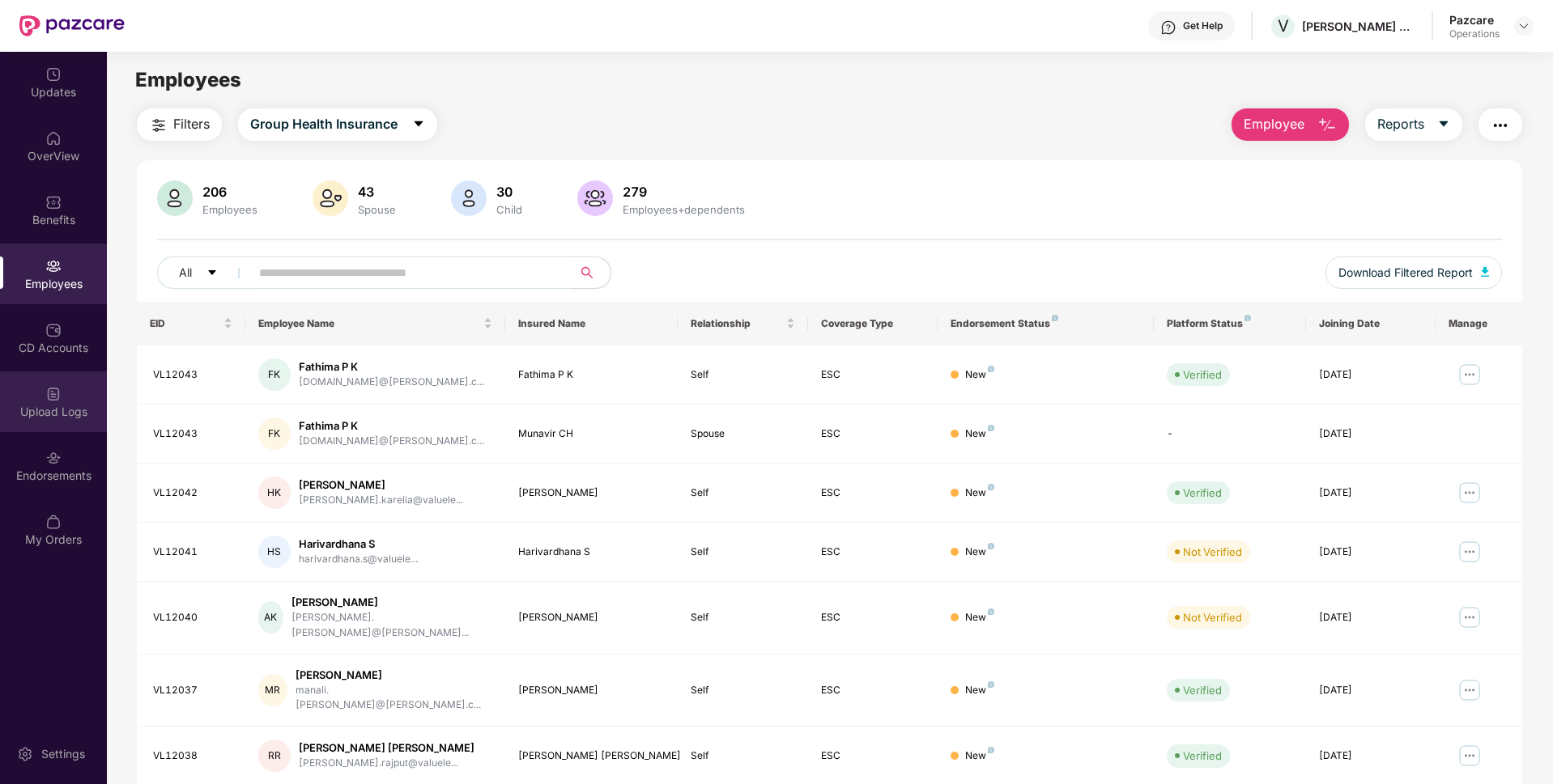
click at [59, 383] on div "Upload Logs" at bounding box center [53, 402] width 106 height 60
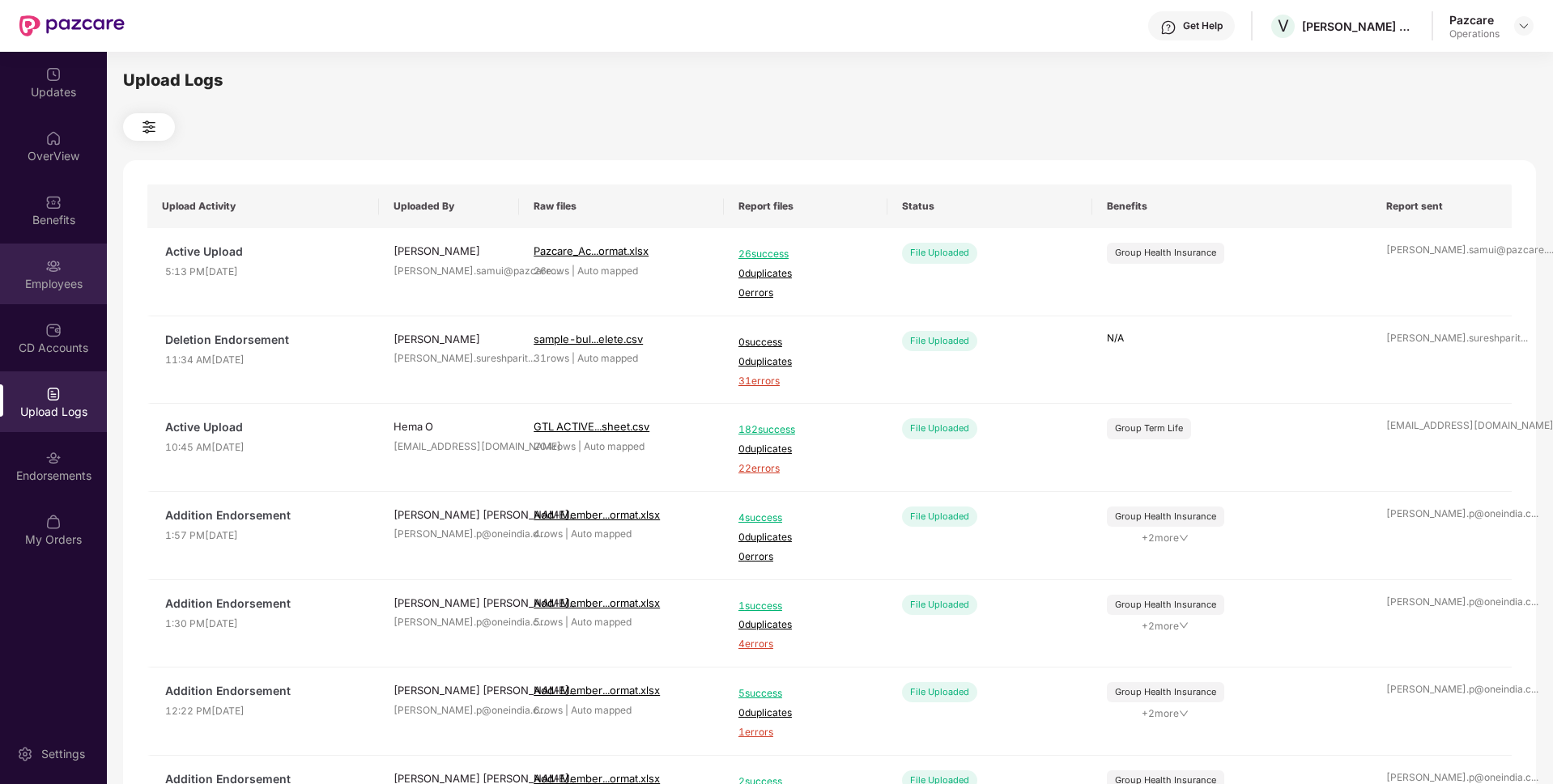
click at [58, 263] on img at bounding box center [53, 266] width 16 height 16
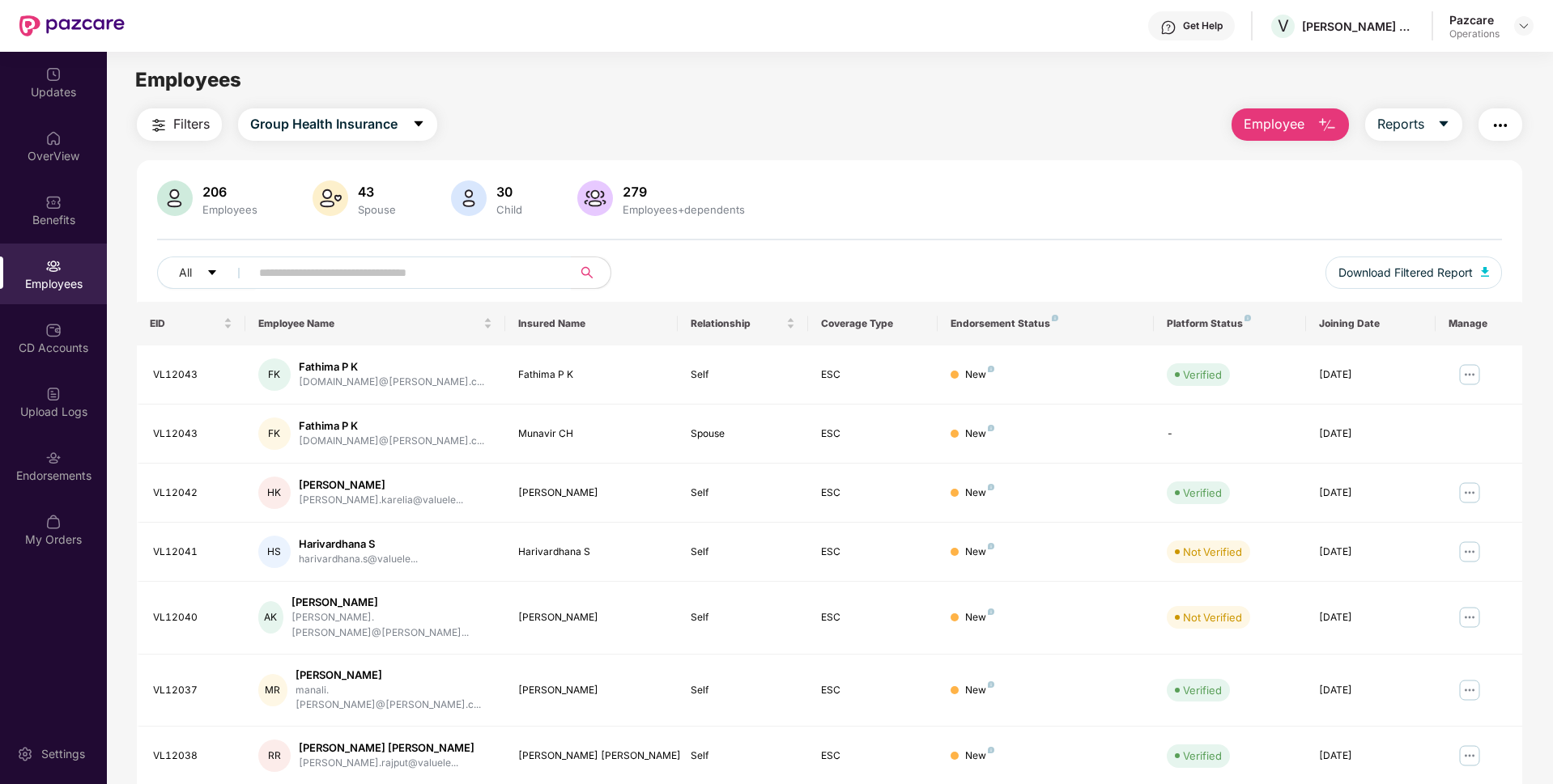
click at [1511, 127] on button "button" at bounding box center [1500, 124] width 44 height 33
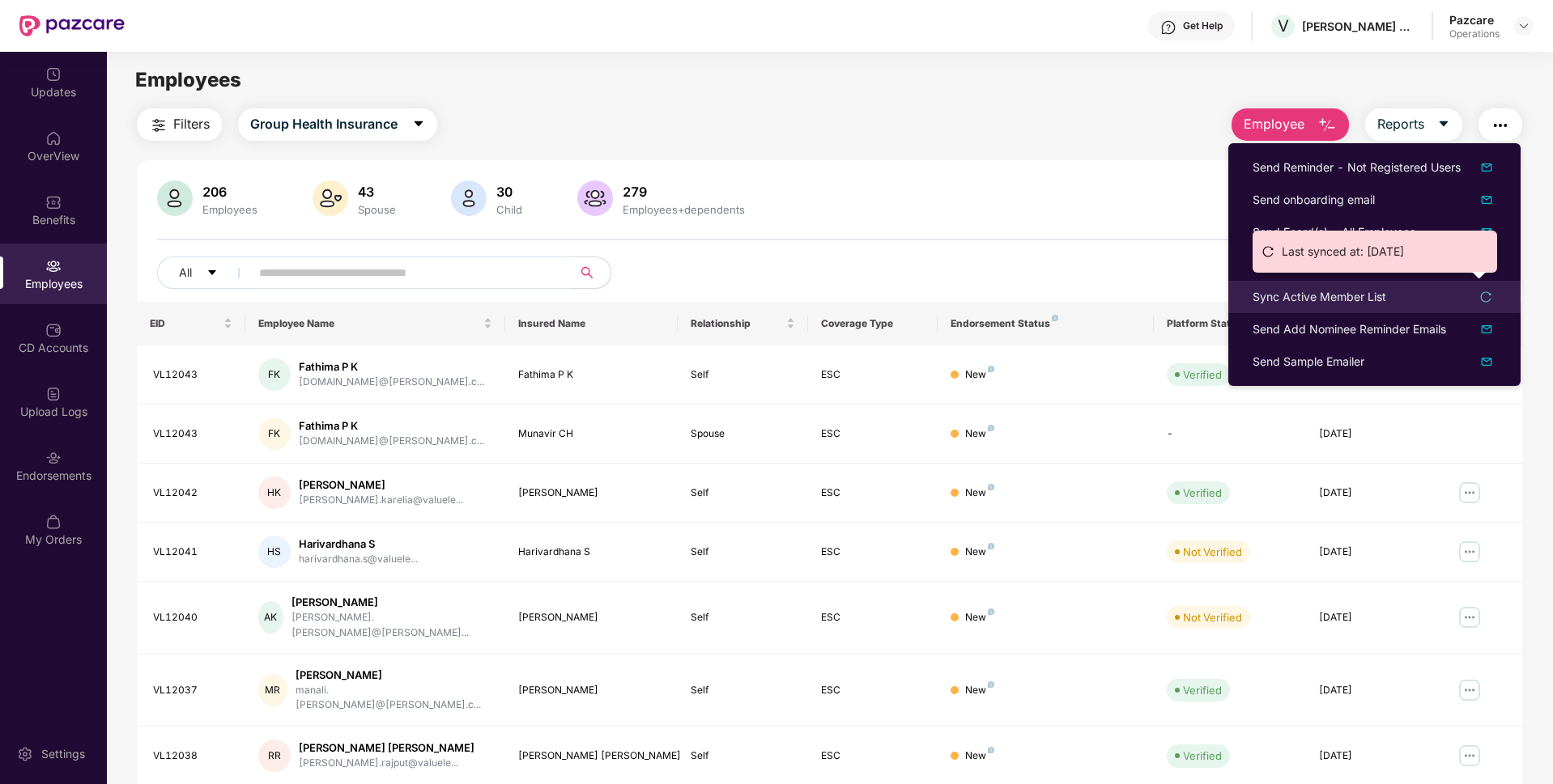
click at [1320, 302] on div "Sync Active Member List" at bounding box center [1318, 297] width 133 height 18
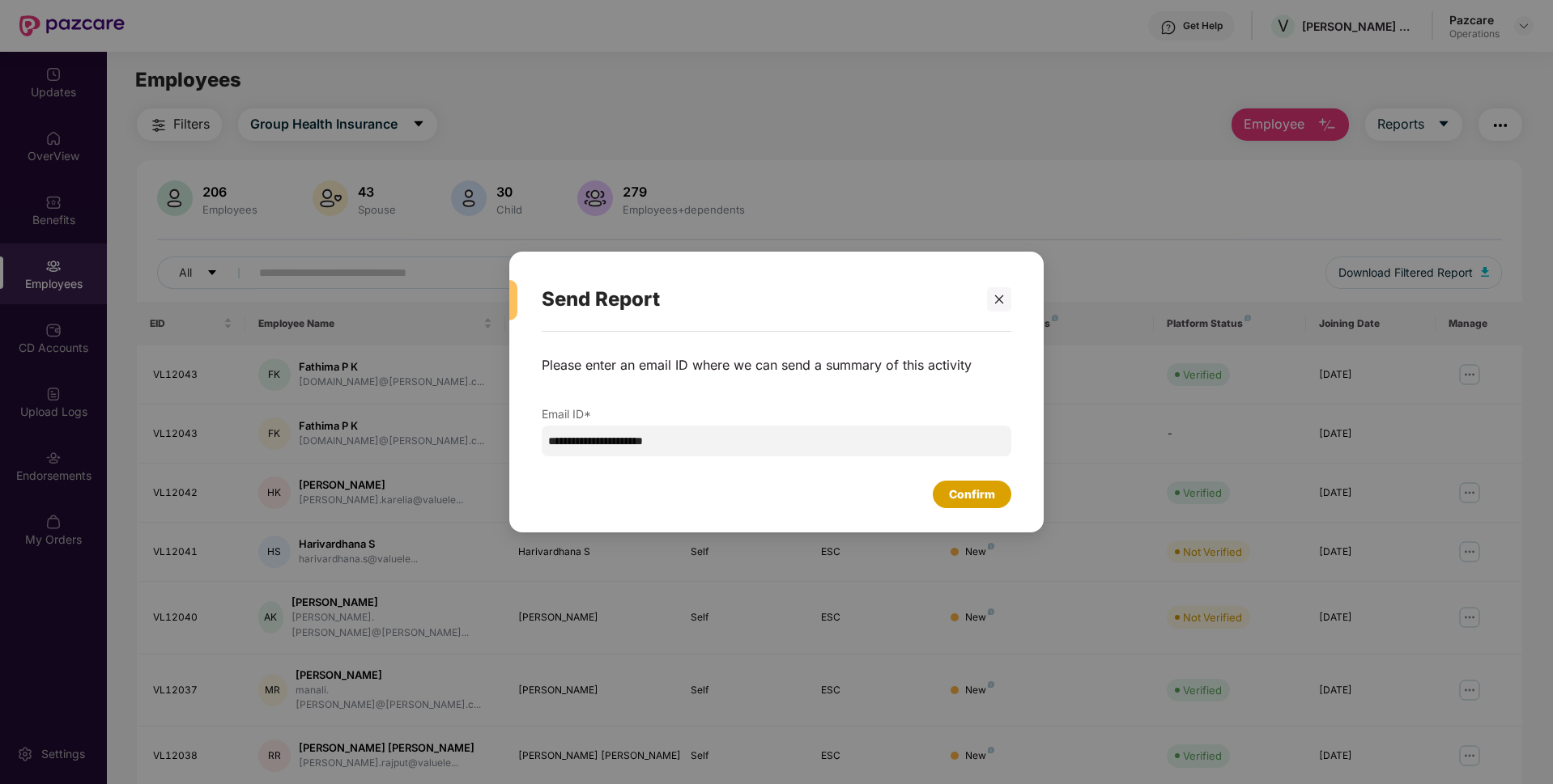
click at [969, 488] on div "Confirm" at bounding box center [971, 494] width 46 height 18
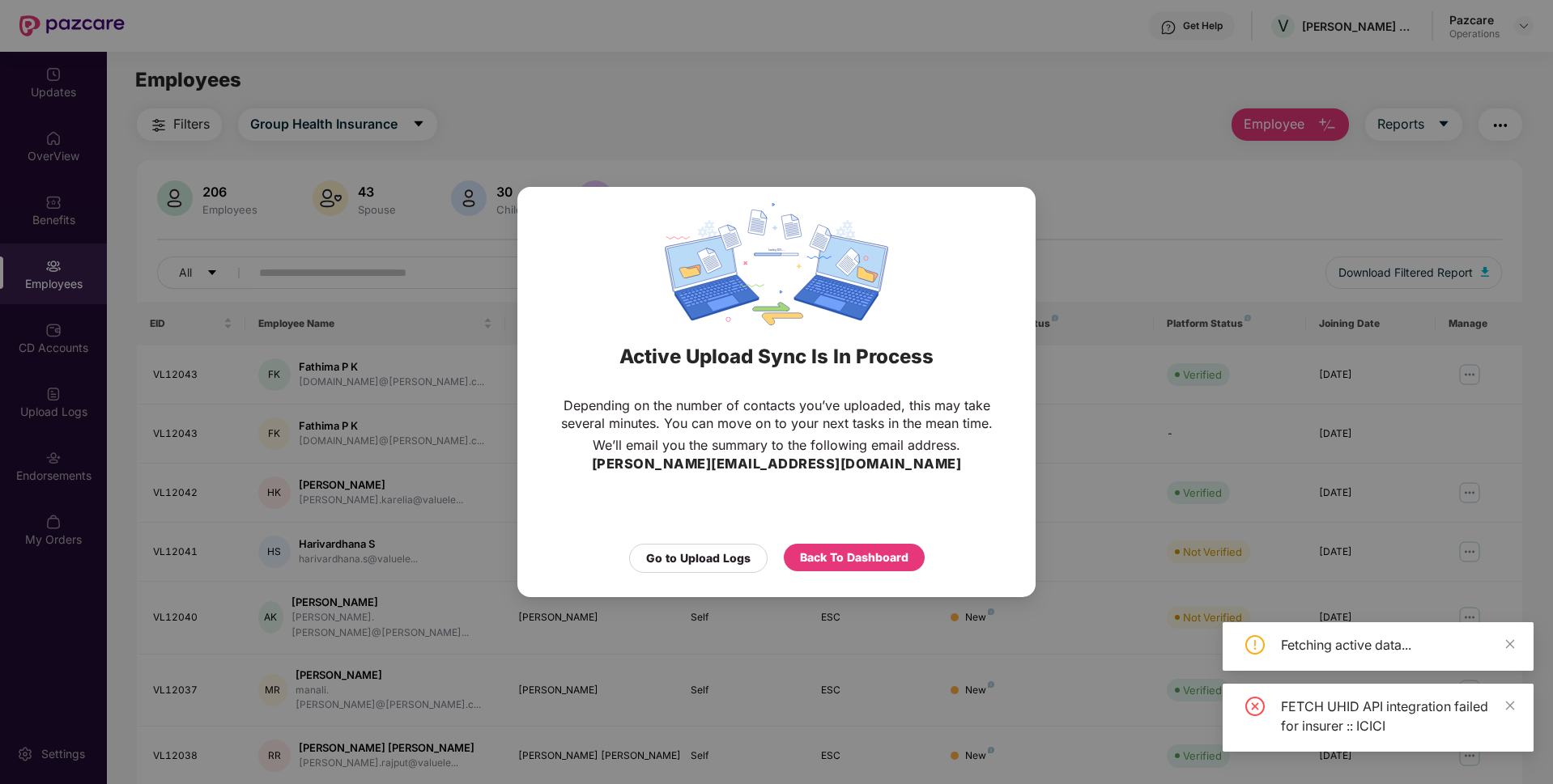
click at [1502, 706] on div "FETCH UHID API integration failed for insurer :: ICICI" at bounding box center [1397, 716] width 233 height 39
click at [1513, 706] on icon "close" at bounding box center [1510, 706] width 12 height 12
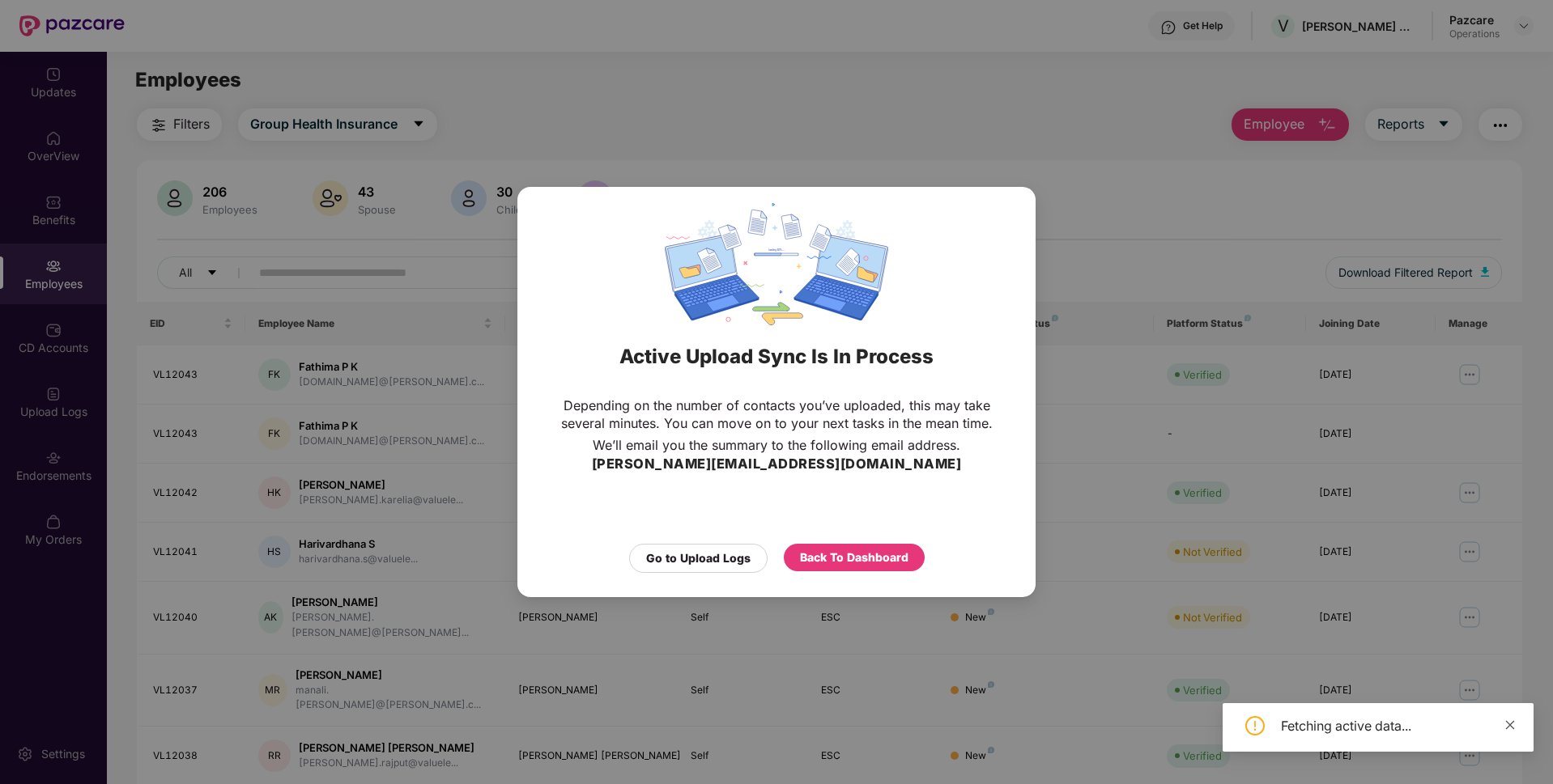
click at [1507, 724] on icon "close" at bounding box center [1510, 725] width 12 height 12
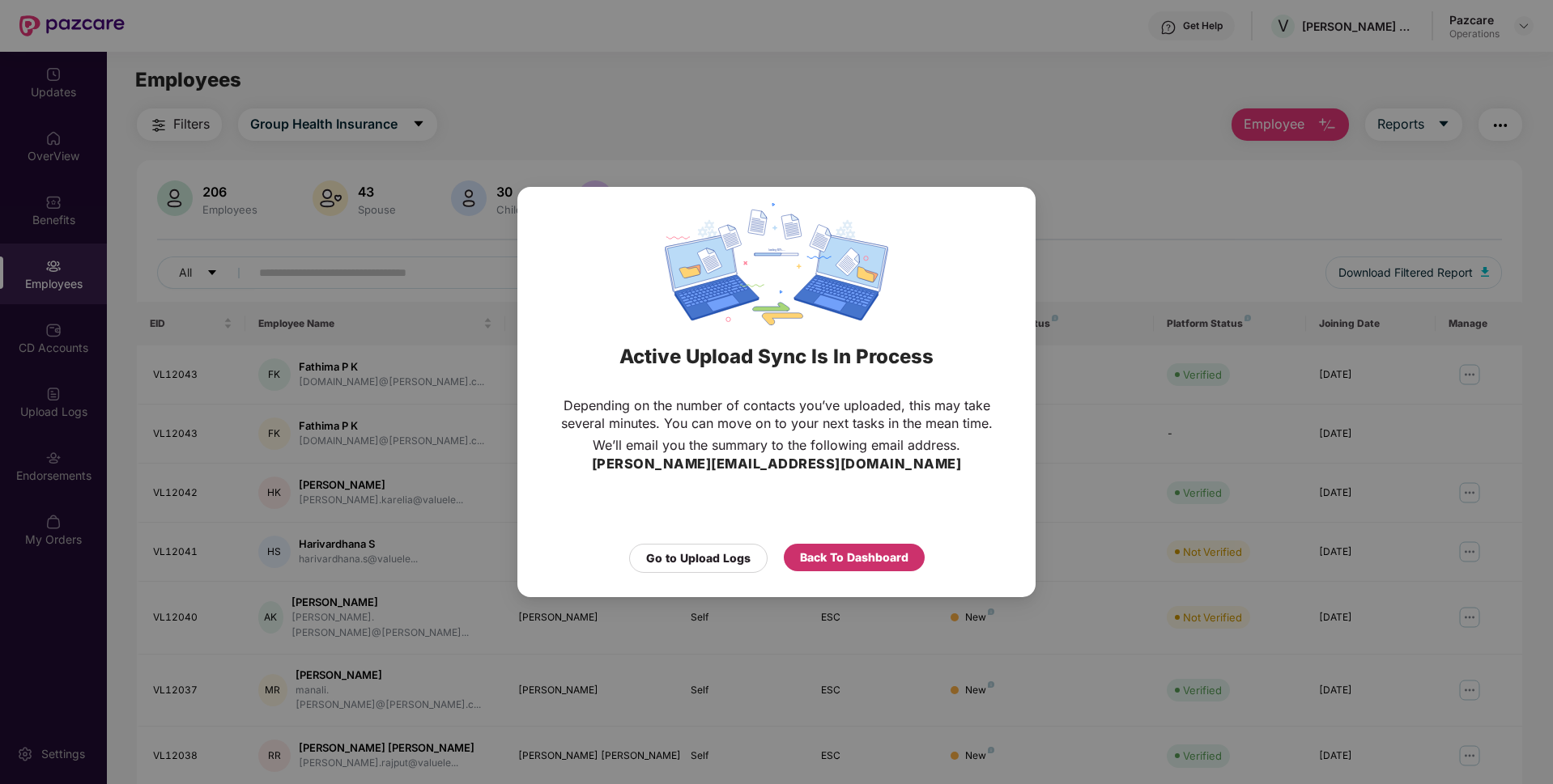
click at [865, 551] on div "Back To Dashboard" at bounding box center [854, 558] width 108 height 18
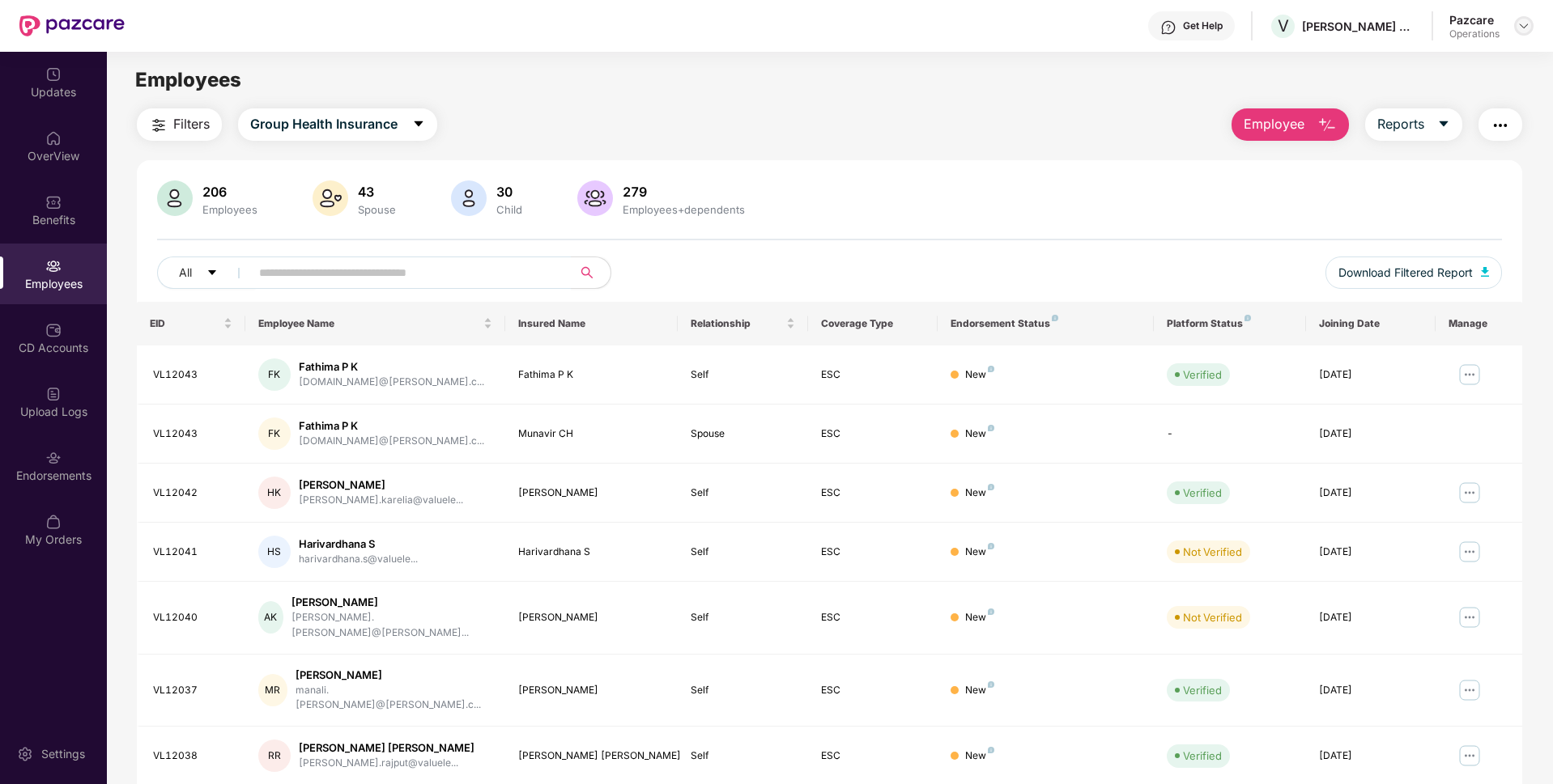
click at [1526, 34] on div at bounding box center [1523, 25] width 19 height 19
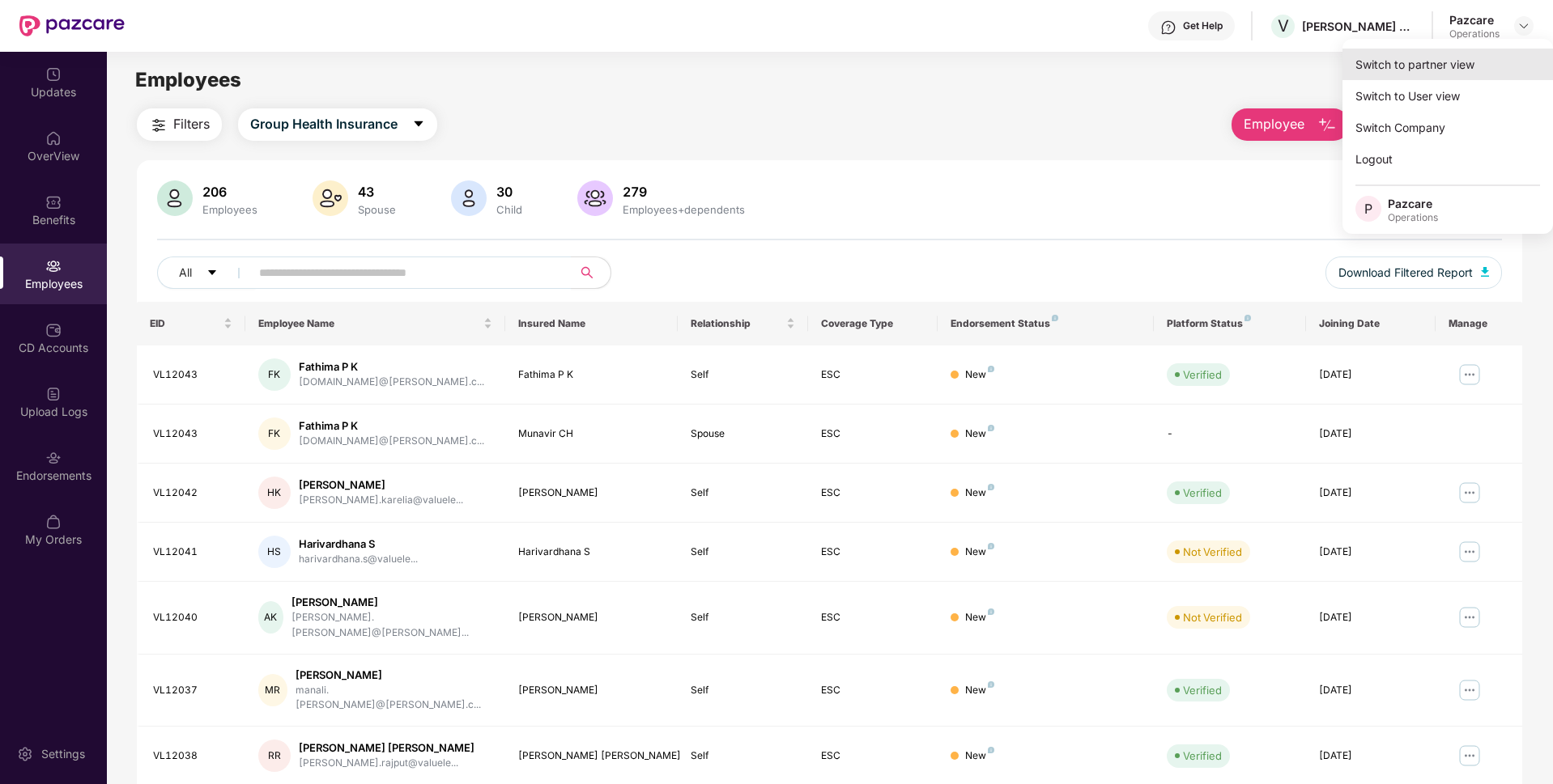
click at [1391, 70] on div "Switch to partner view" at bounding box center [1447, 65] width 210 height 32
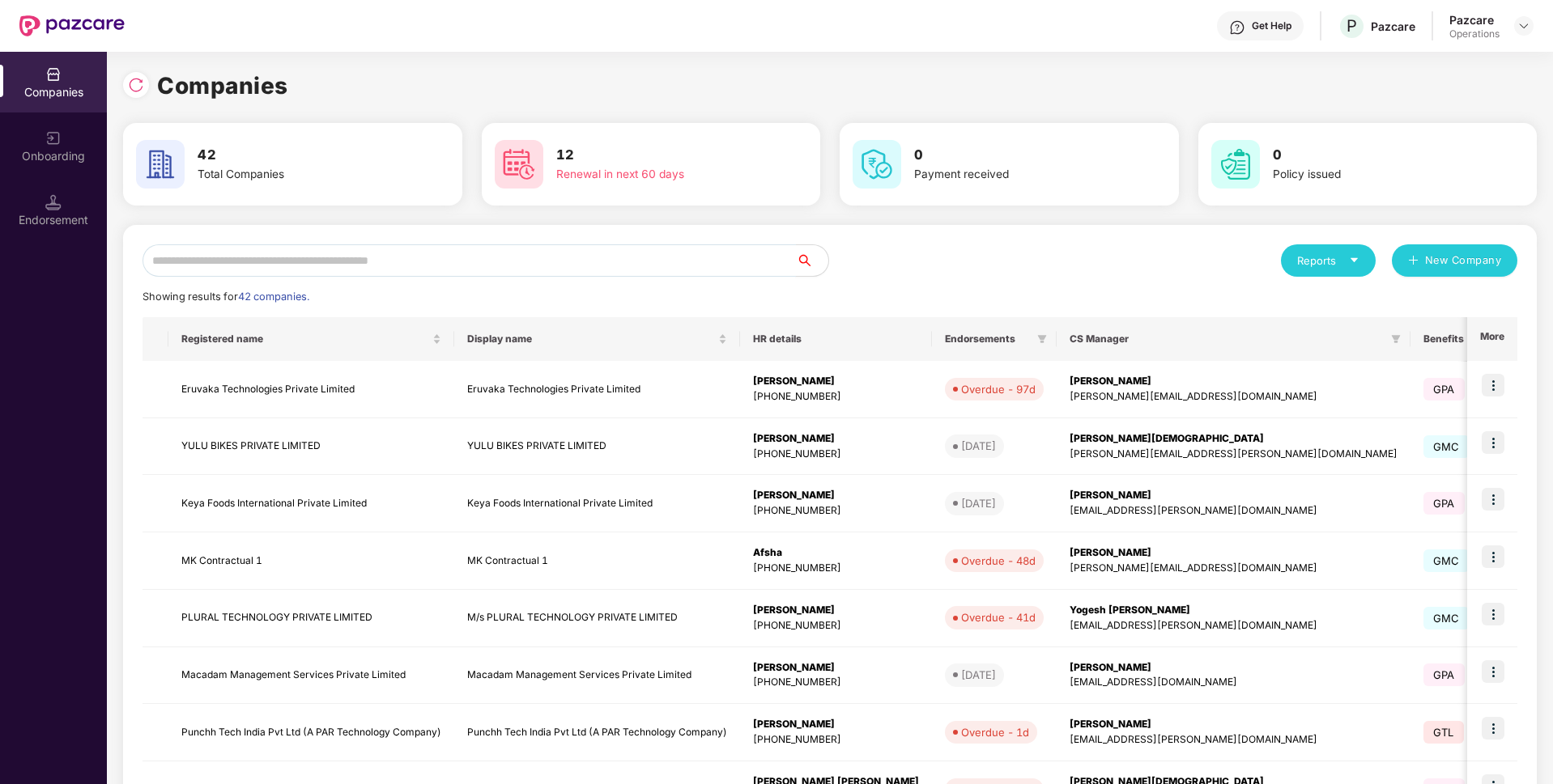
click at [666, 257] on input "text" at bounding box center [469, 261] width 653 height 33
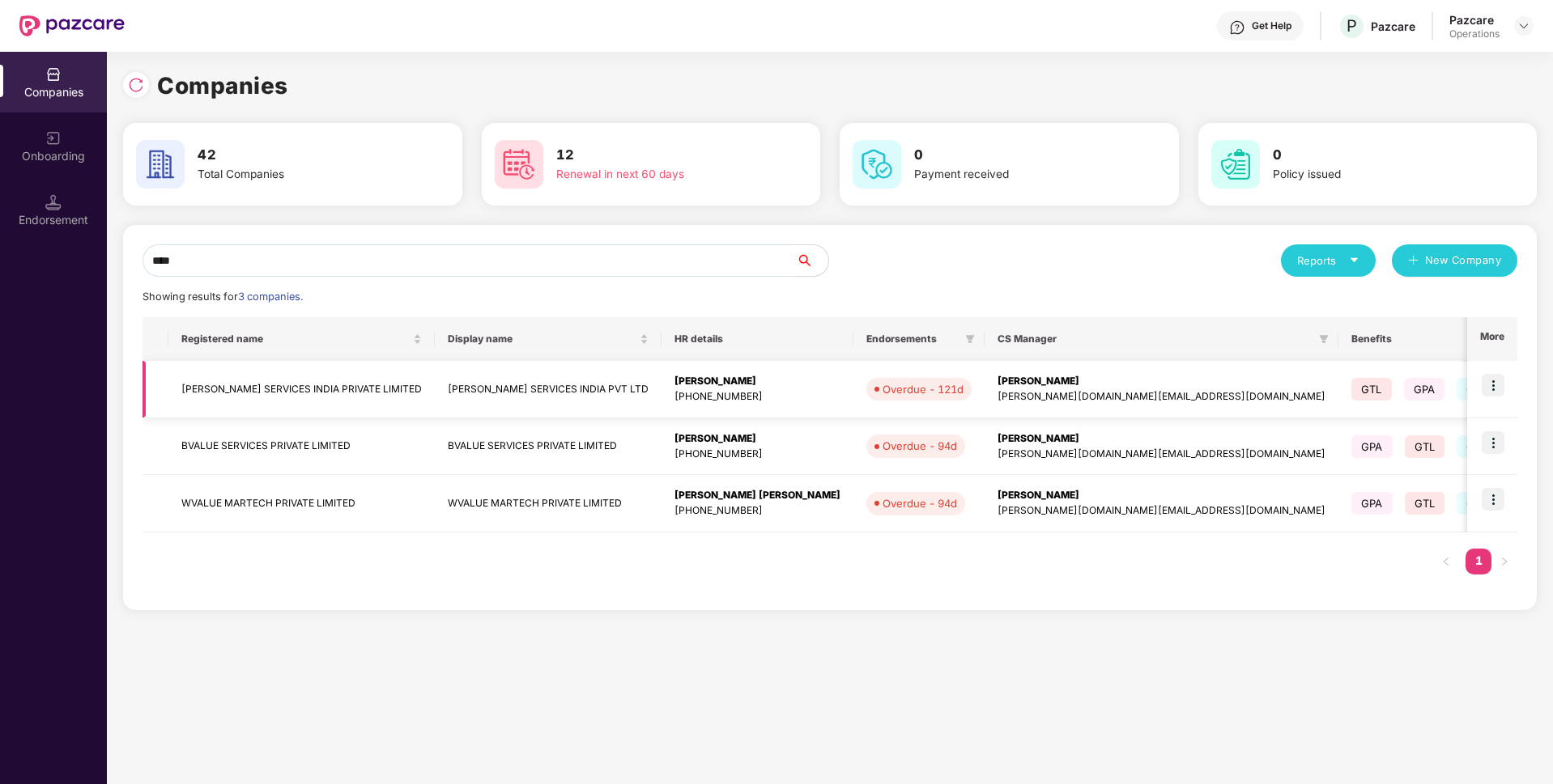
type input "****"
click at [202, 384] on td "[PERSON_NAME] SERVICES INDIA PRIVATE LIMITED" at bounding box center [302, 390] width 267 height 58
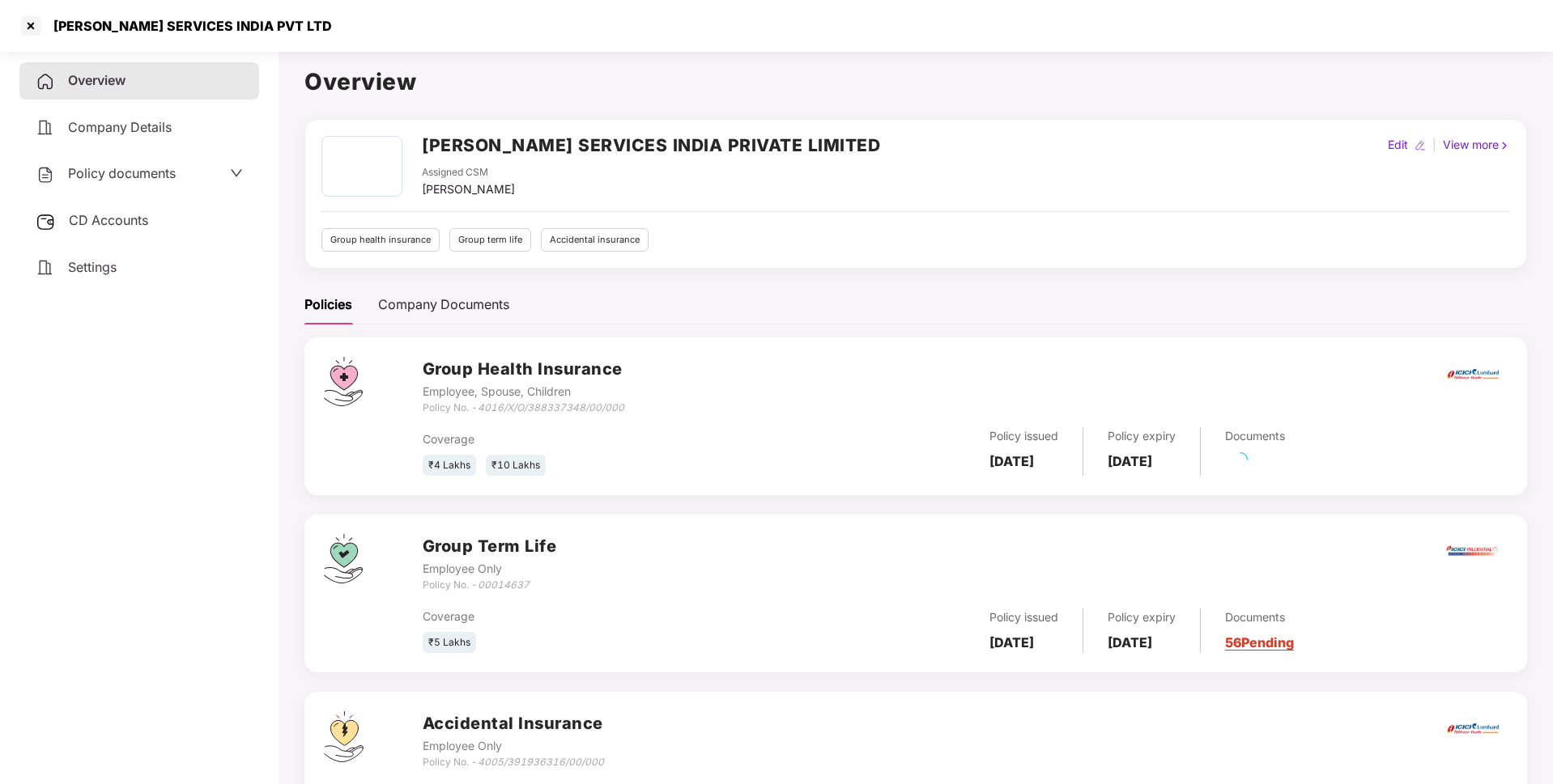
click at [105, 259] on span "Settings" at bounding box center [92, 267] width 49 height 16
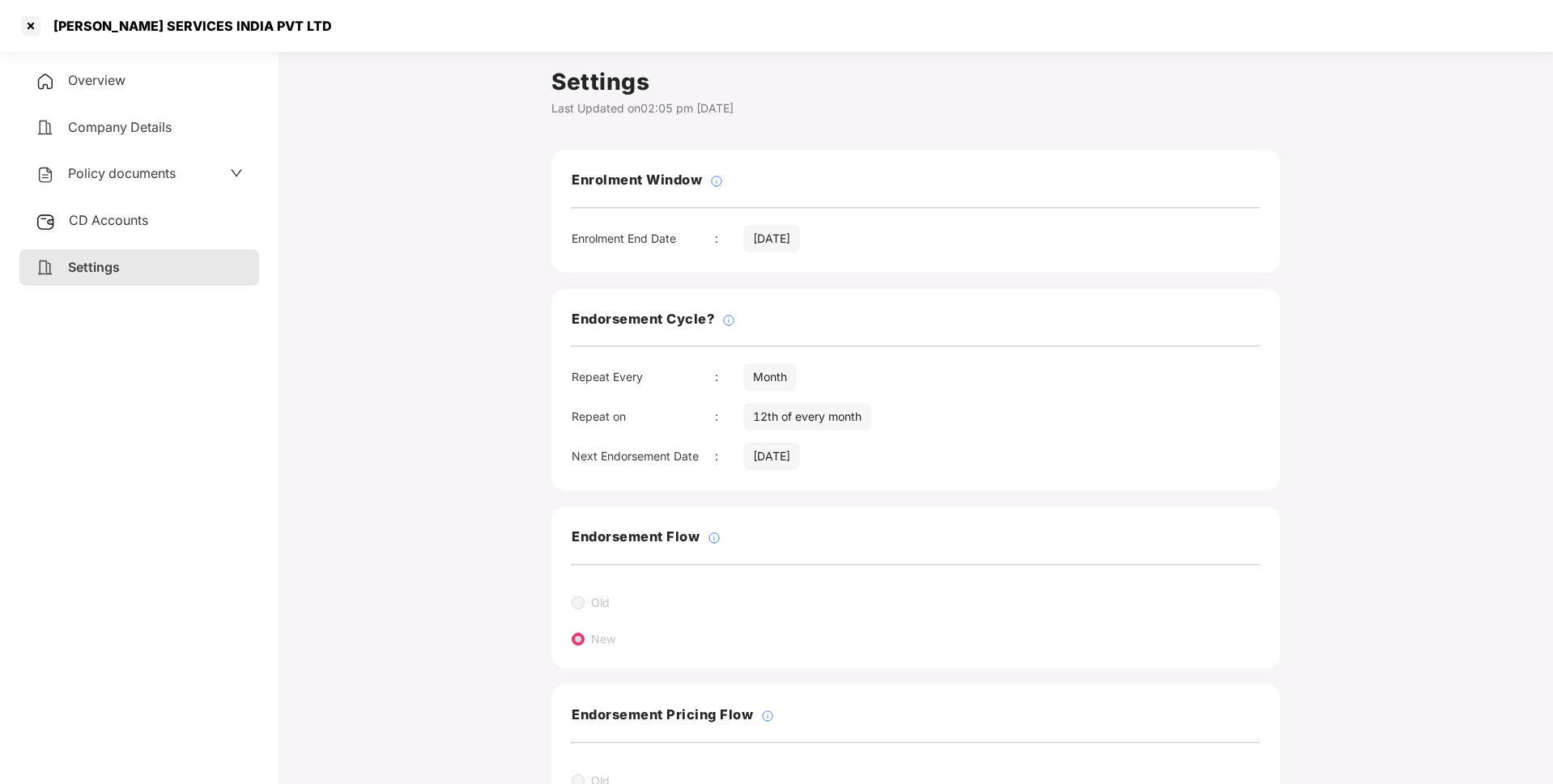
click at [132, 215] on span "CD Accounts" at bounding box center [108, 220] width 80 height 16
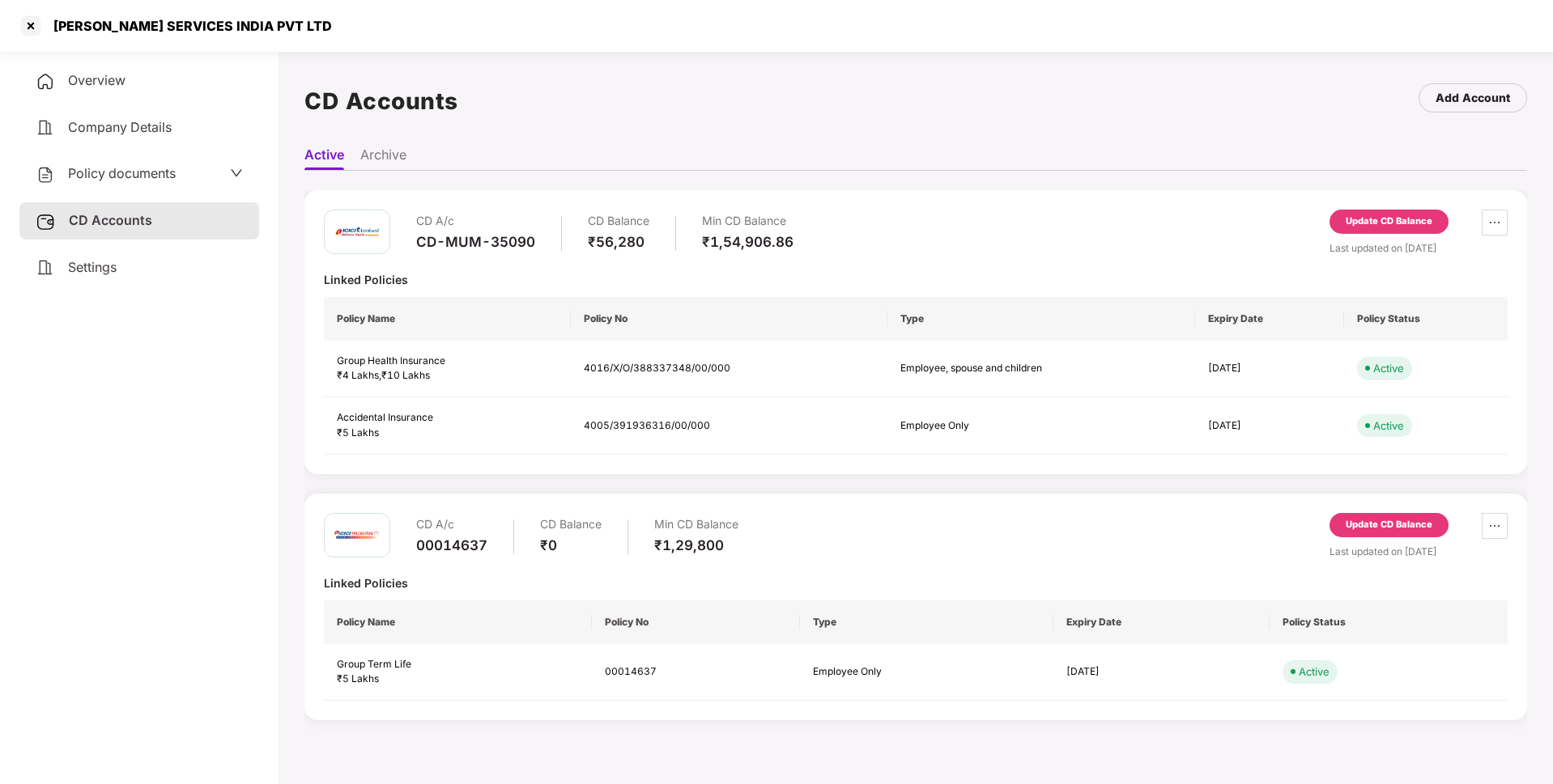
click at [1402, 222] on div "Update CD Balance" at bounding box center [1388, 221] width 86 height 14
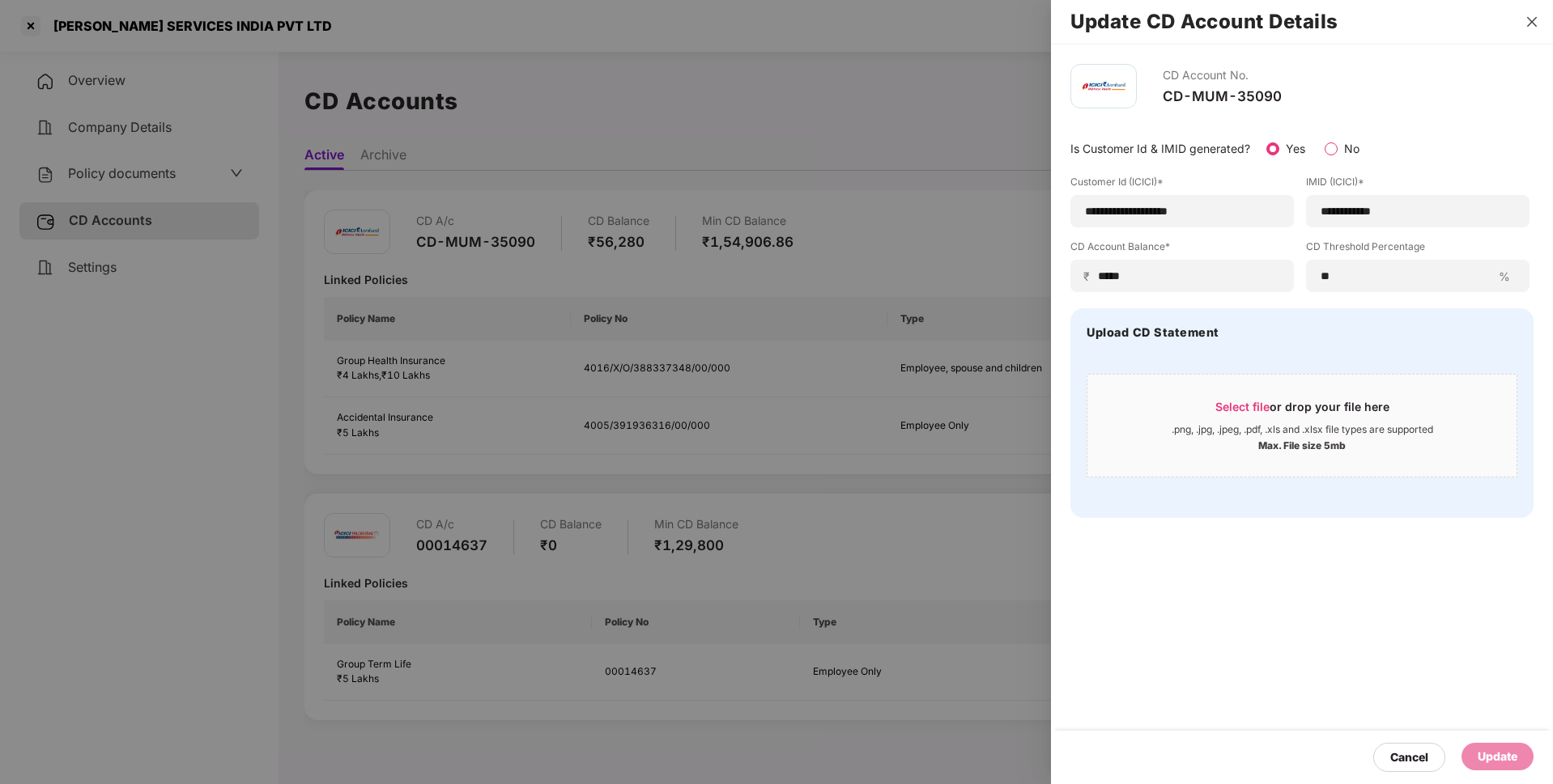
click at [1535, 20] on icon "close" at bounding box center [1531, 21] width 13 height 13
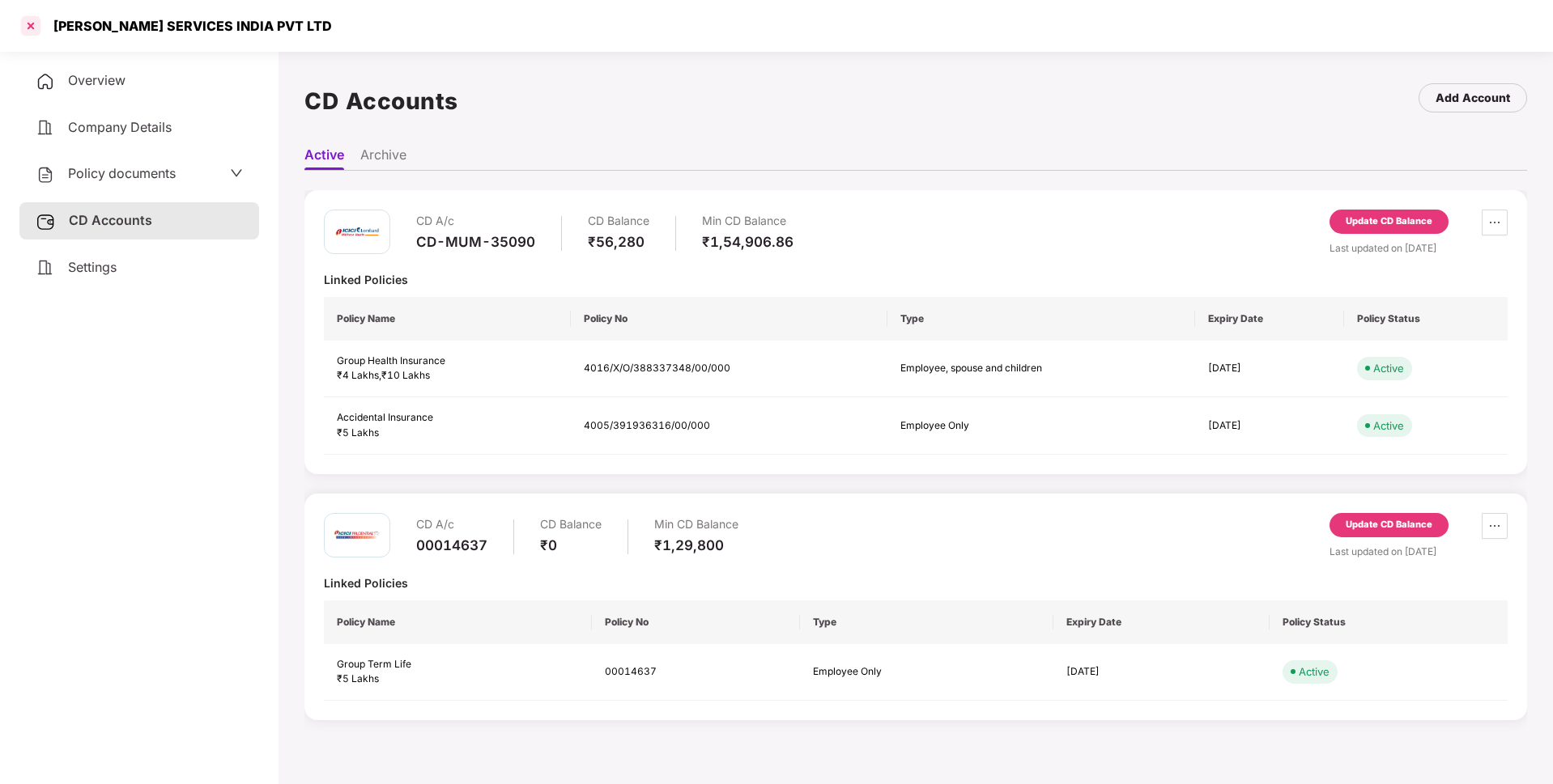
click at [28, 26] on div at bounding box center [30, 25] width 26 height 26
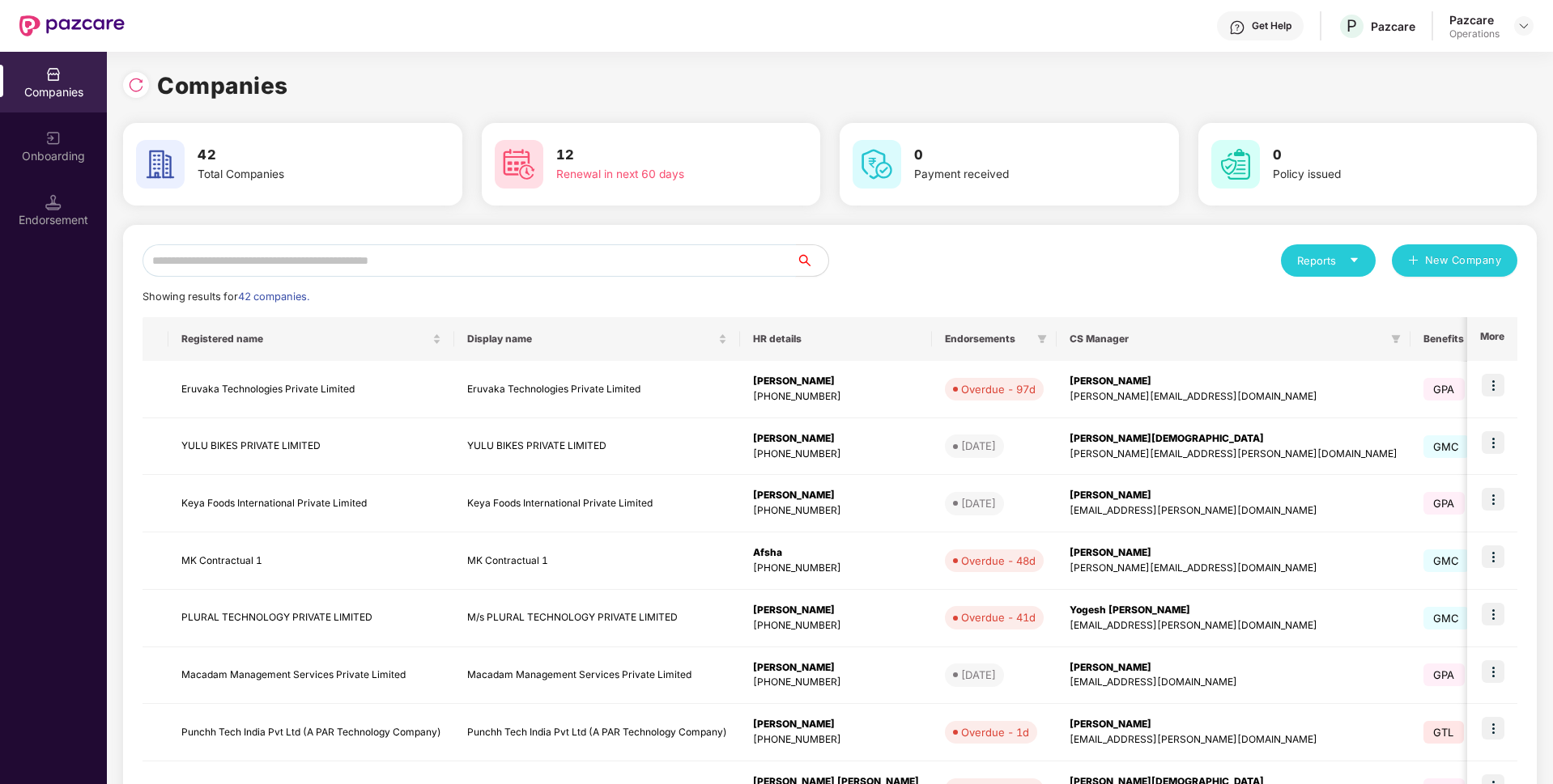
click at [275, 269] on input "text" at bounding box center [469, 261] width 653 height 33
paste input "**********"
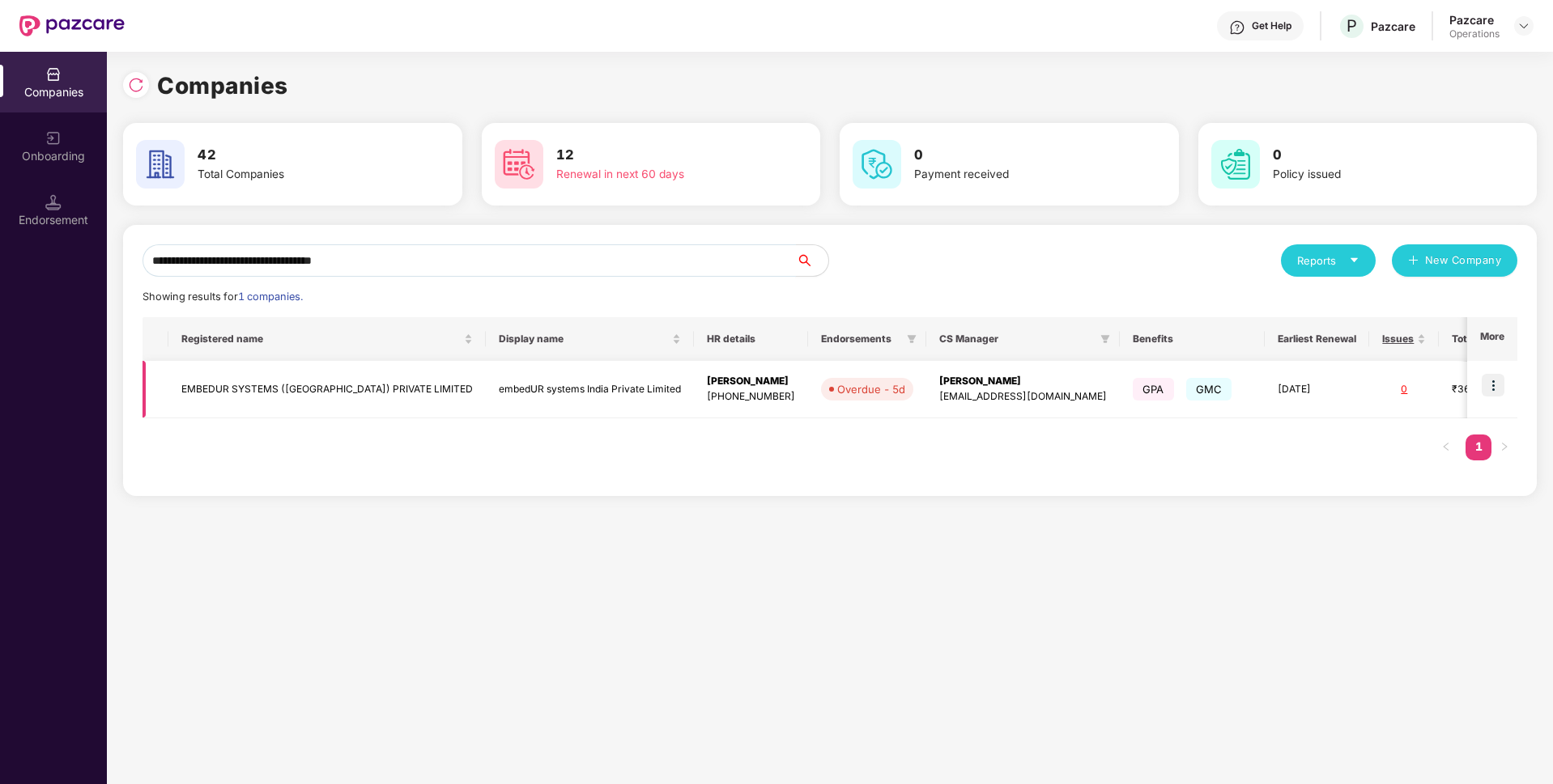
type input "**********"
click at [1497, 386] on img at bounding box center [1493, 385] width 23 height 23
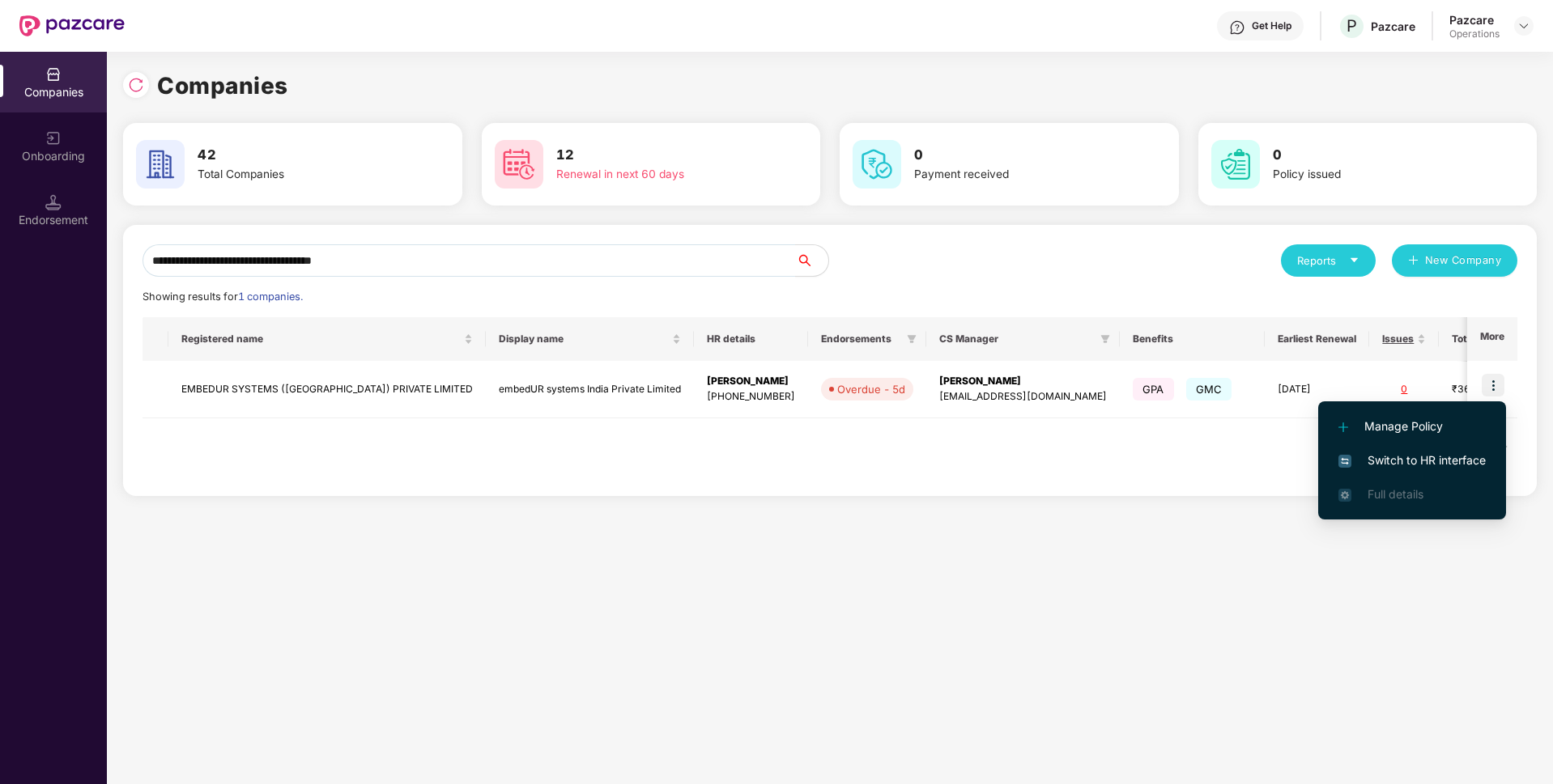
click at [1366, 458] on span "Switch to HR interface" at bounding box center [1412, 460] width 148 height 18
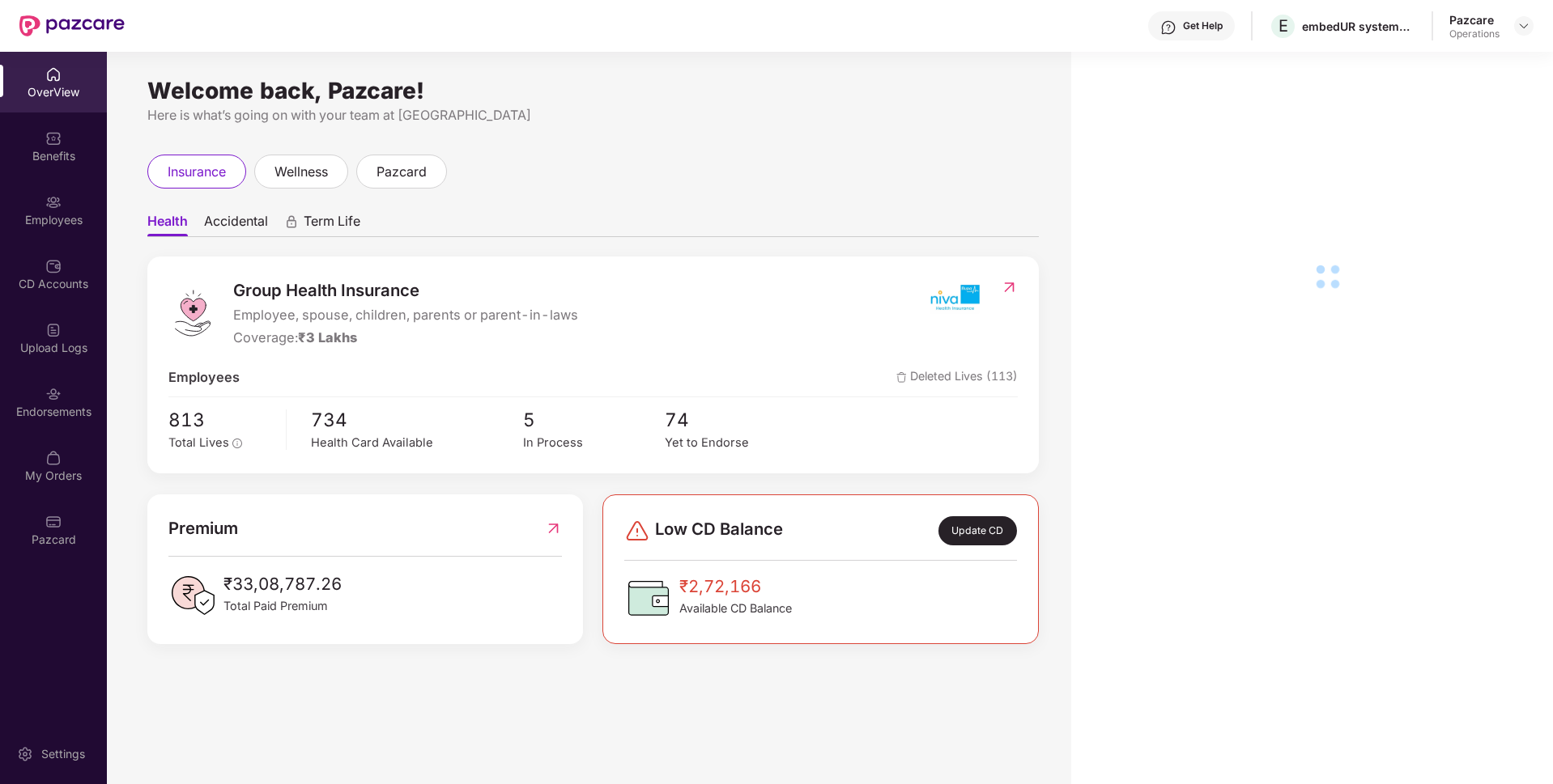
click at [58, 411] on div "Endorsements" at bounding box center [53, 412] width 106 height 16
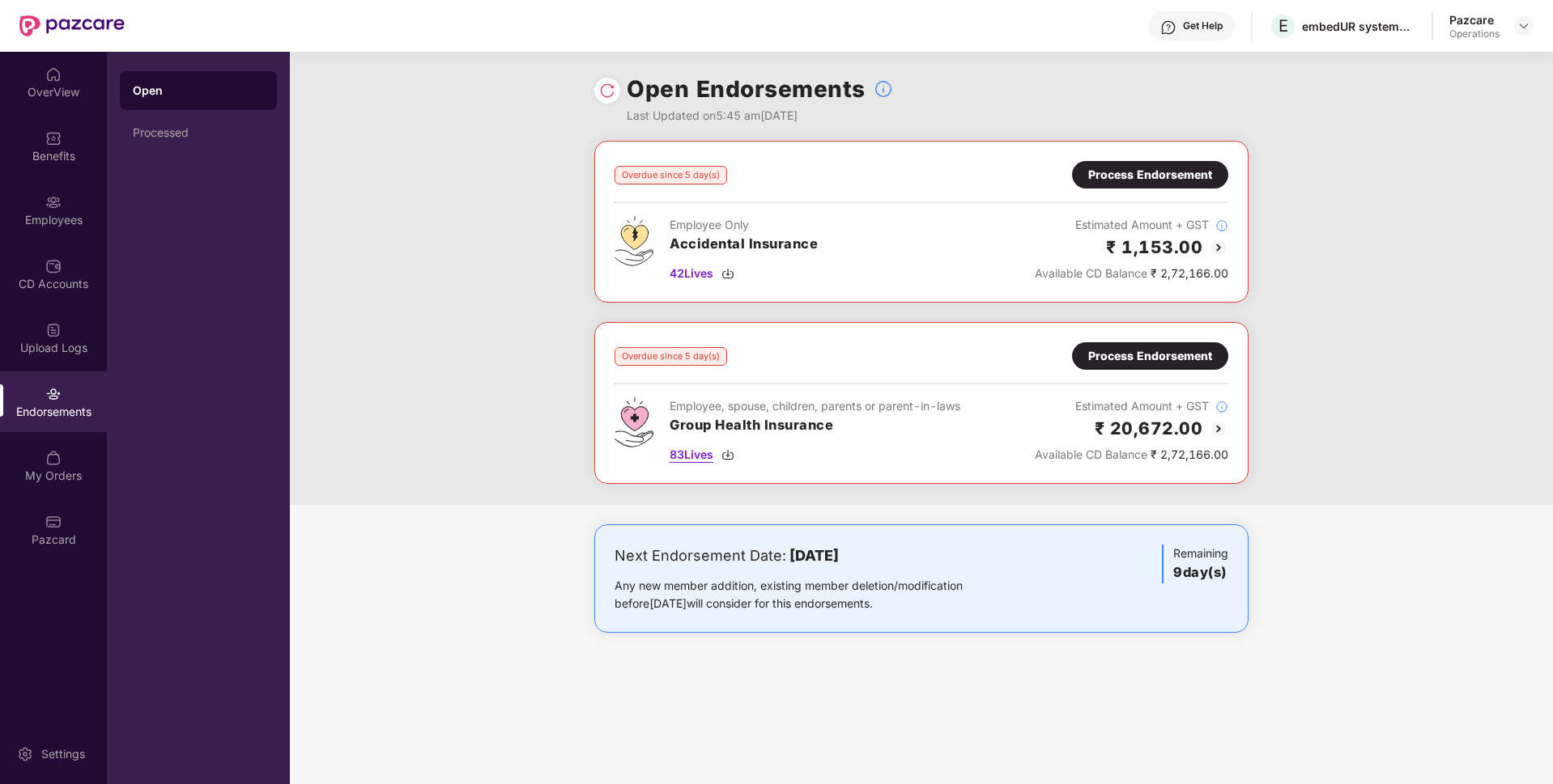
click at [695, 459] on span "83 Lives" at bounding box center [691, 454] width 44 height 18
click at [57, 227] on div "Employees" at bounding box center [53, 220] width 106 height 16
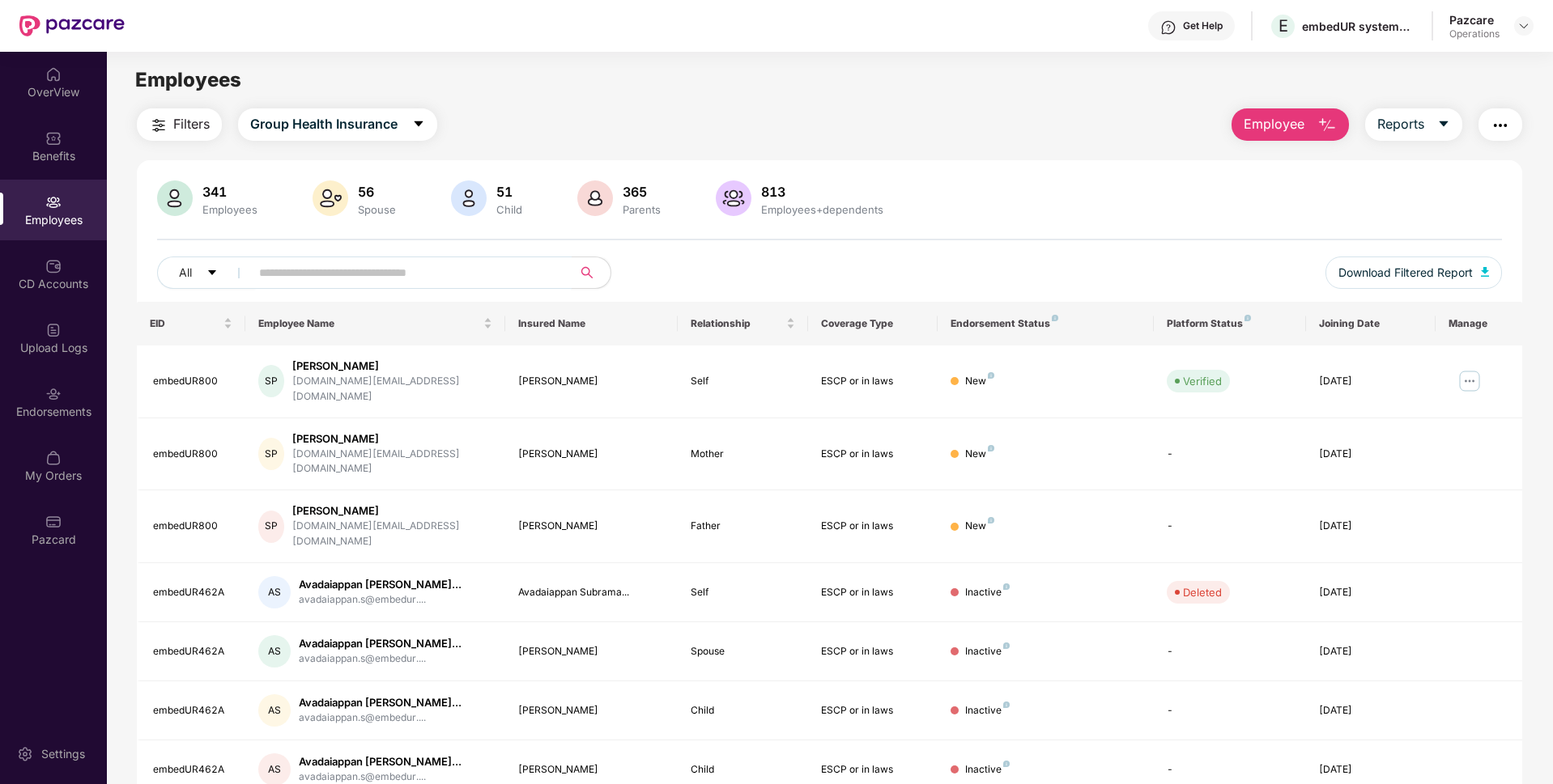
click at [300, 265] on input "text" at bounding box center [404, 273] width 291 height 24
paste input "**********"
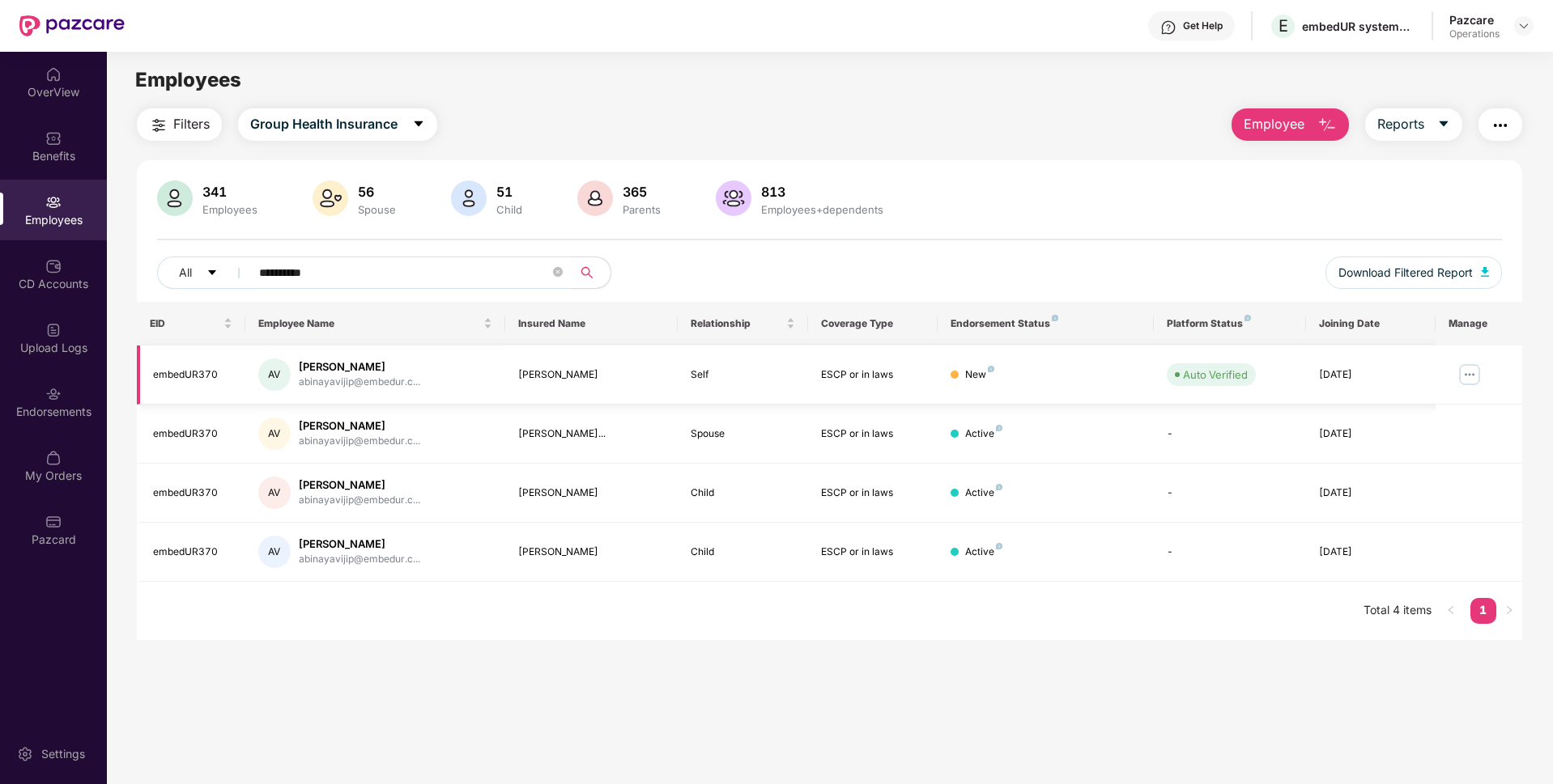
type input "**********"
drag, startPoint x: 581, startPoint y: 373, endPoint x: 519, endPoint y: 372, distance: 62.0
click at [519, 372] on div "[PERSON_NAME]" at bounding box center [592, 375] width 148 height 15
copy div "[PERSON_NAME]"
